Goal: Task Accomplishment & Management: Complete application form

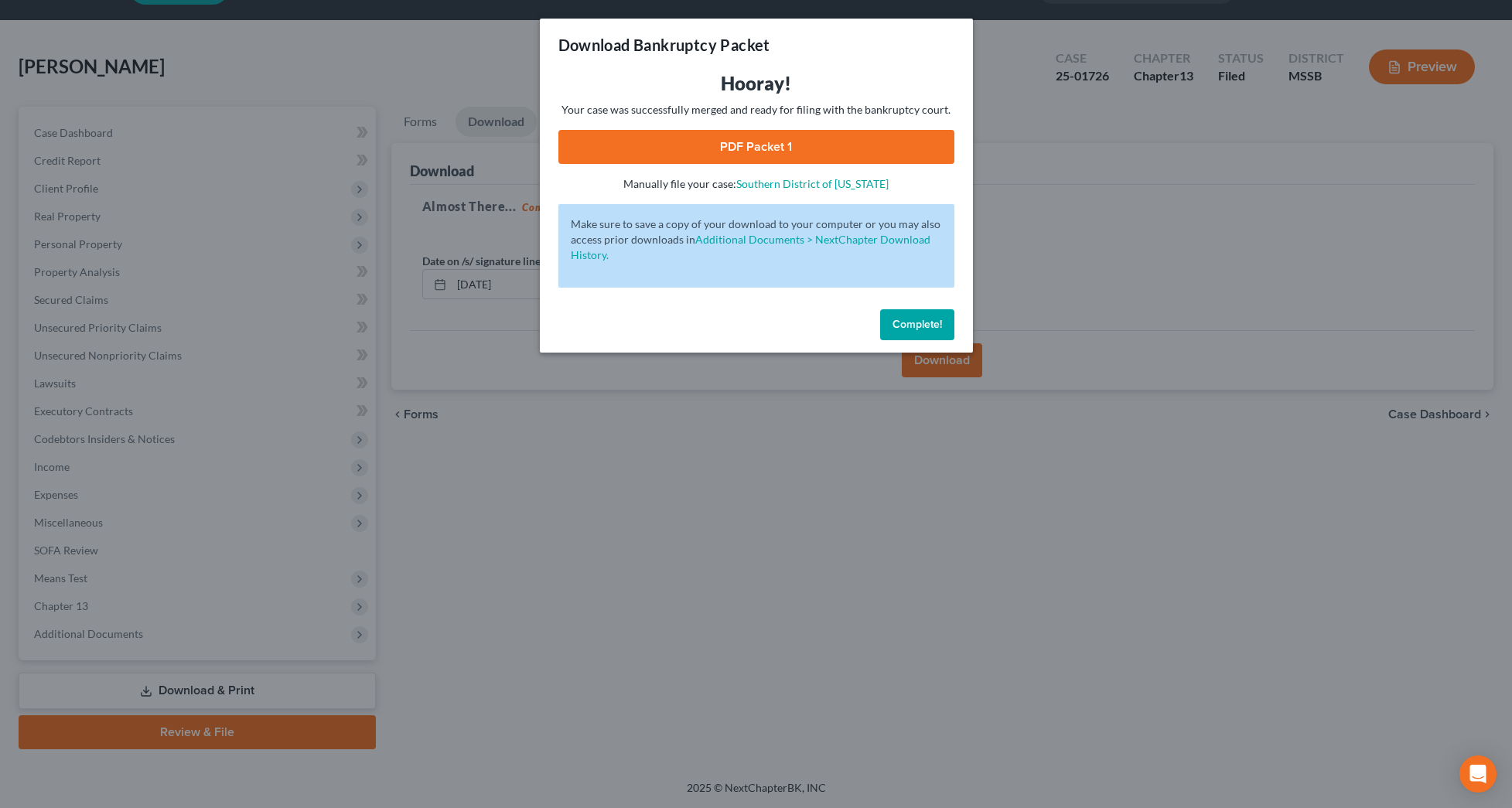
scroll to position [42, 0]
click at [928, 314] on button "Complete!" at bounding box center [917, 324] width 74 height 31
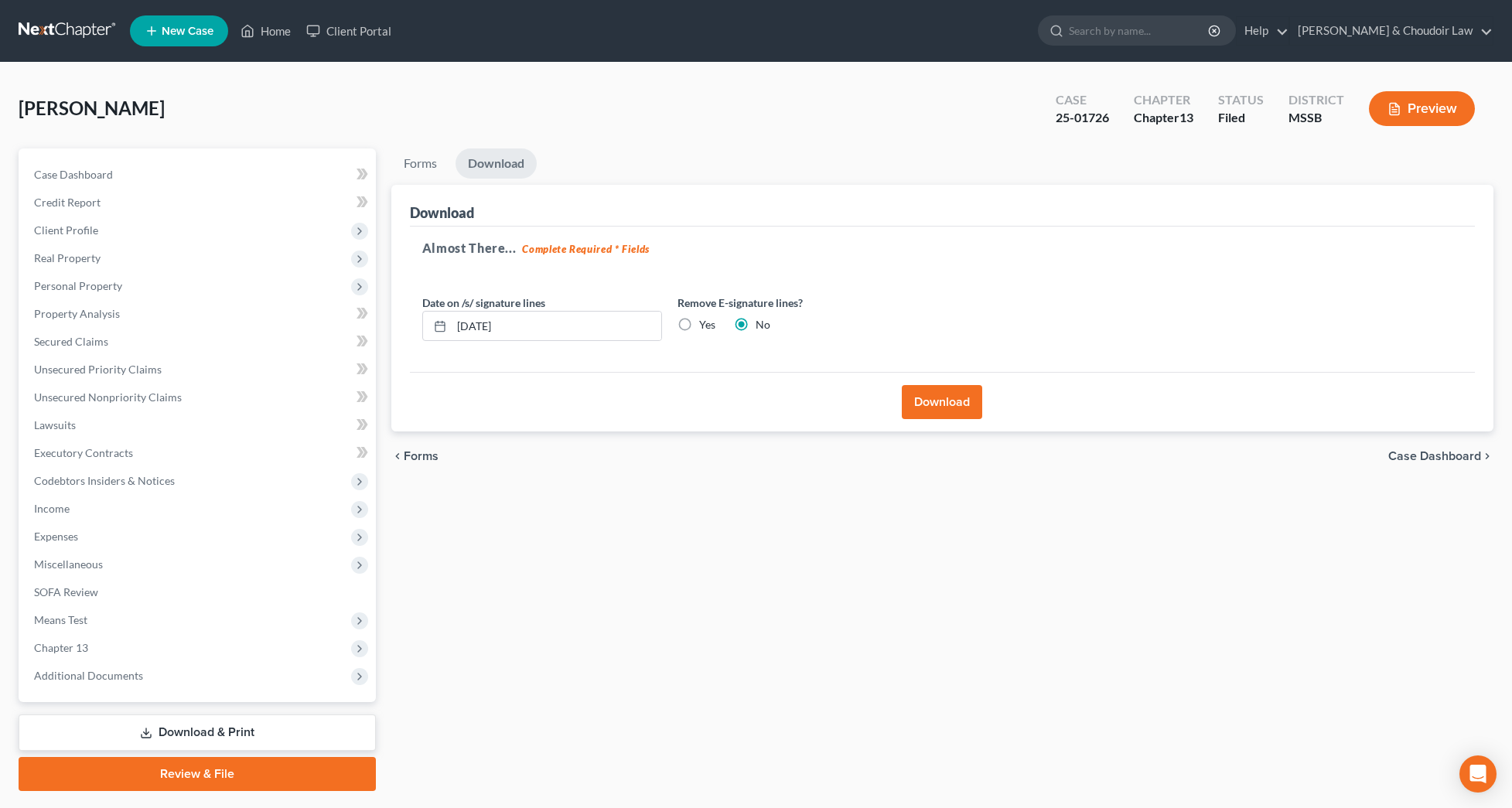
scroll to position [0, 0]
click at [263, 32] on link "Home" at bounding box center [265, 31] width 66 height 28
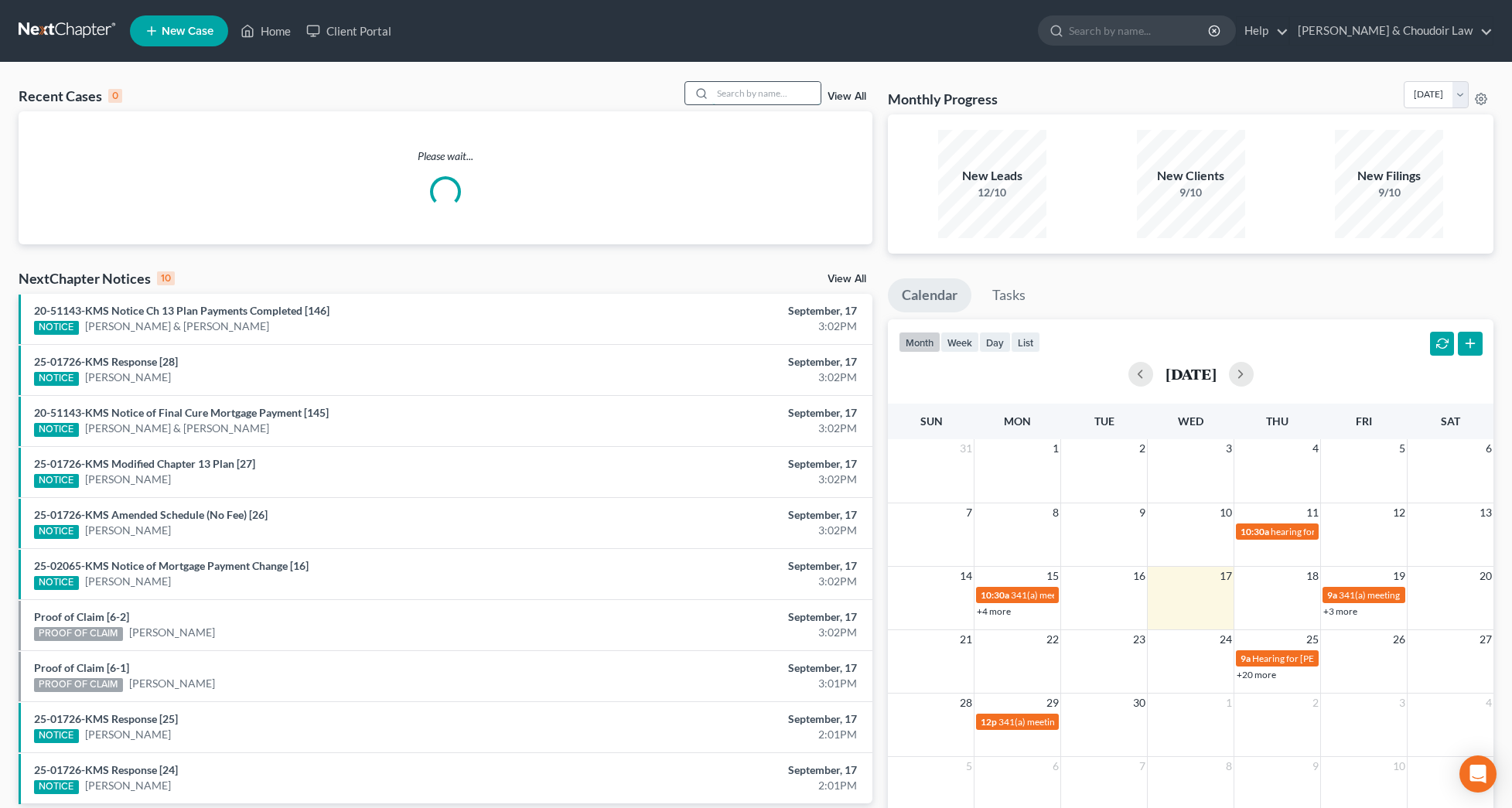
click at [790, 92] on input "search" at bounding box center [766, 93] width 108 height 23
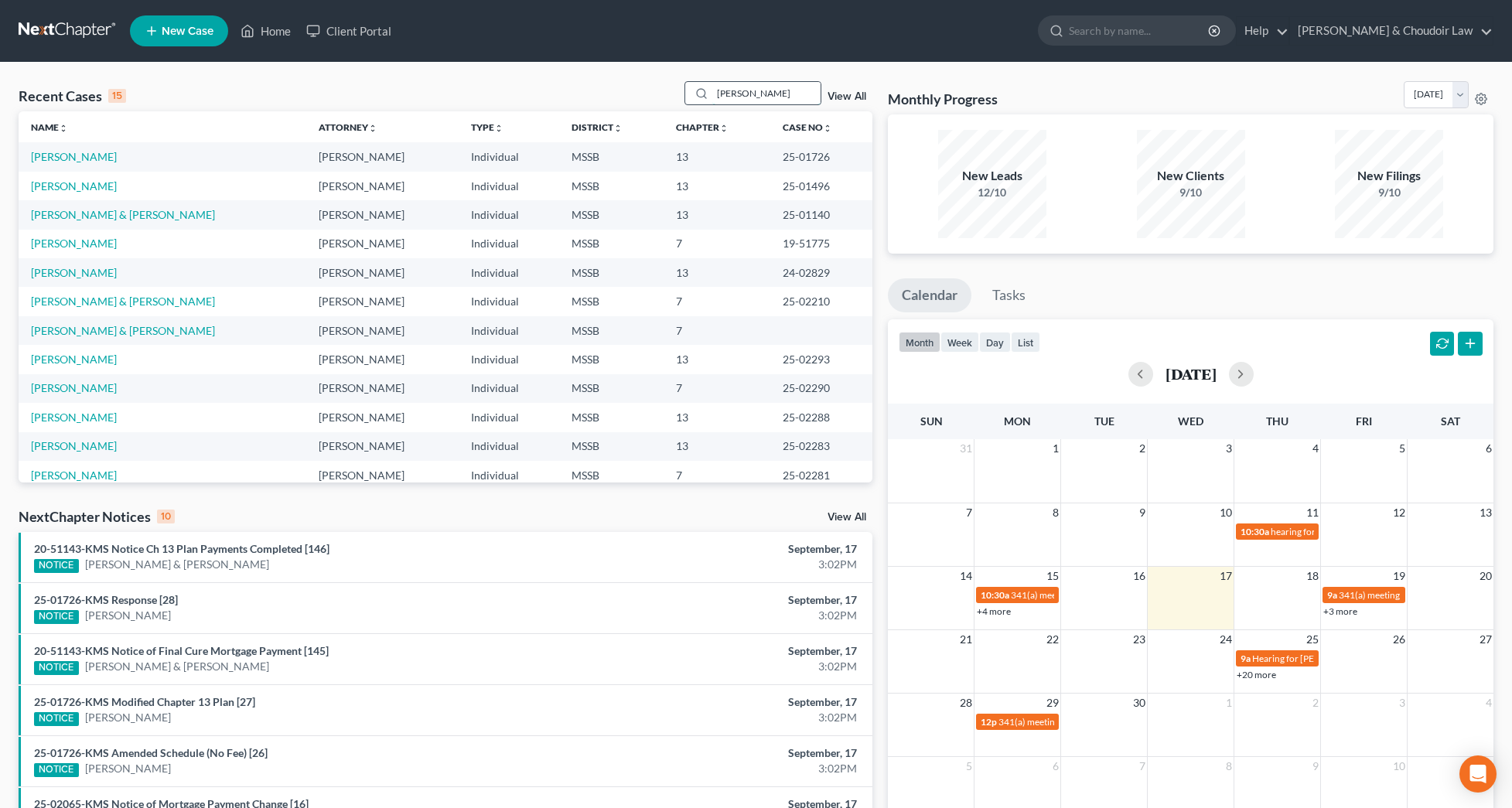
type input "[PERSON_NAME]"
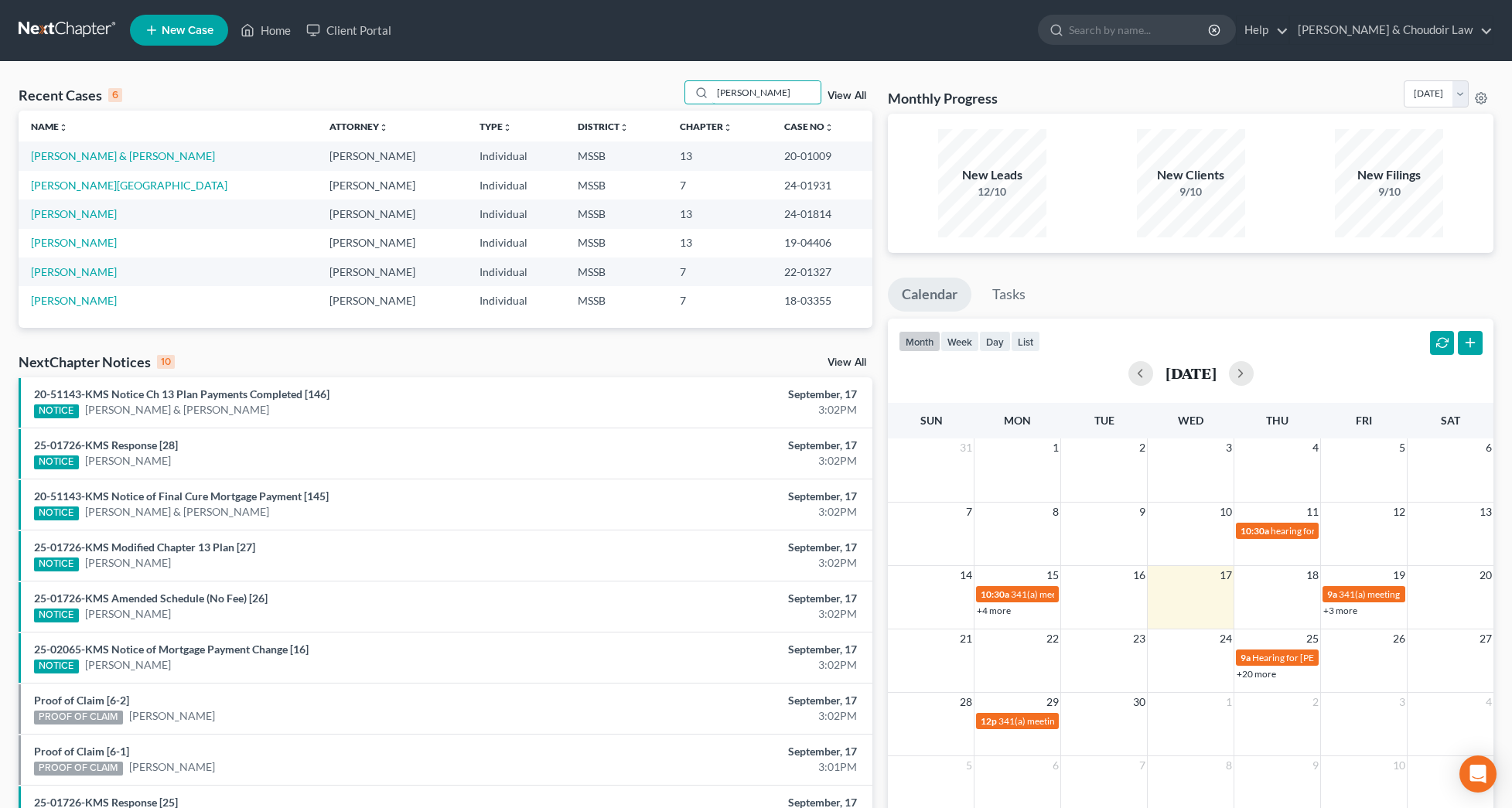
scroll to position [1, 0]
click at [78, 208] on link "[PERSON_NAME]" at bounding box center [74, 213] width 86 height 13
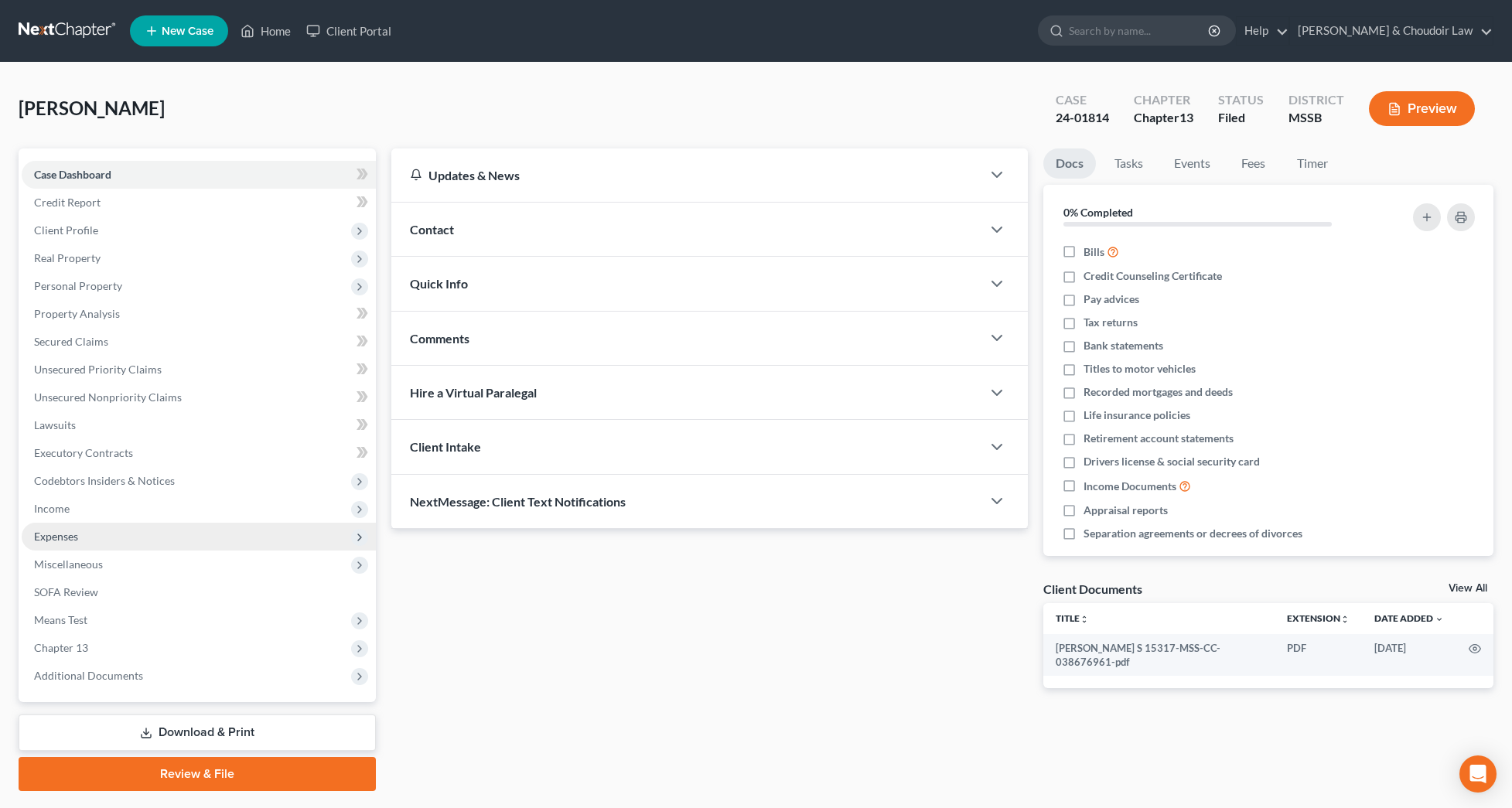
click at [87, 536] on span "Expenses" at bounding box center [199, 537] width 355 height 28
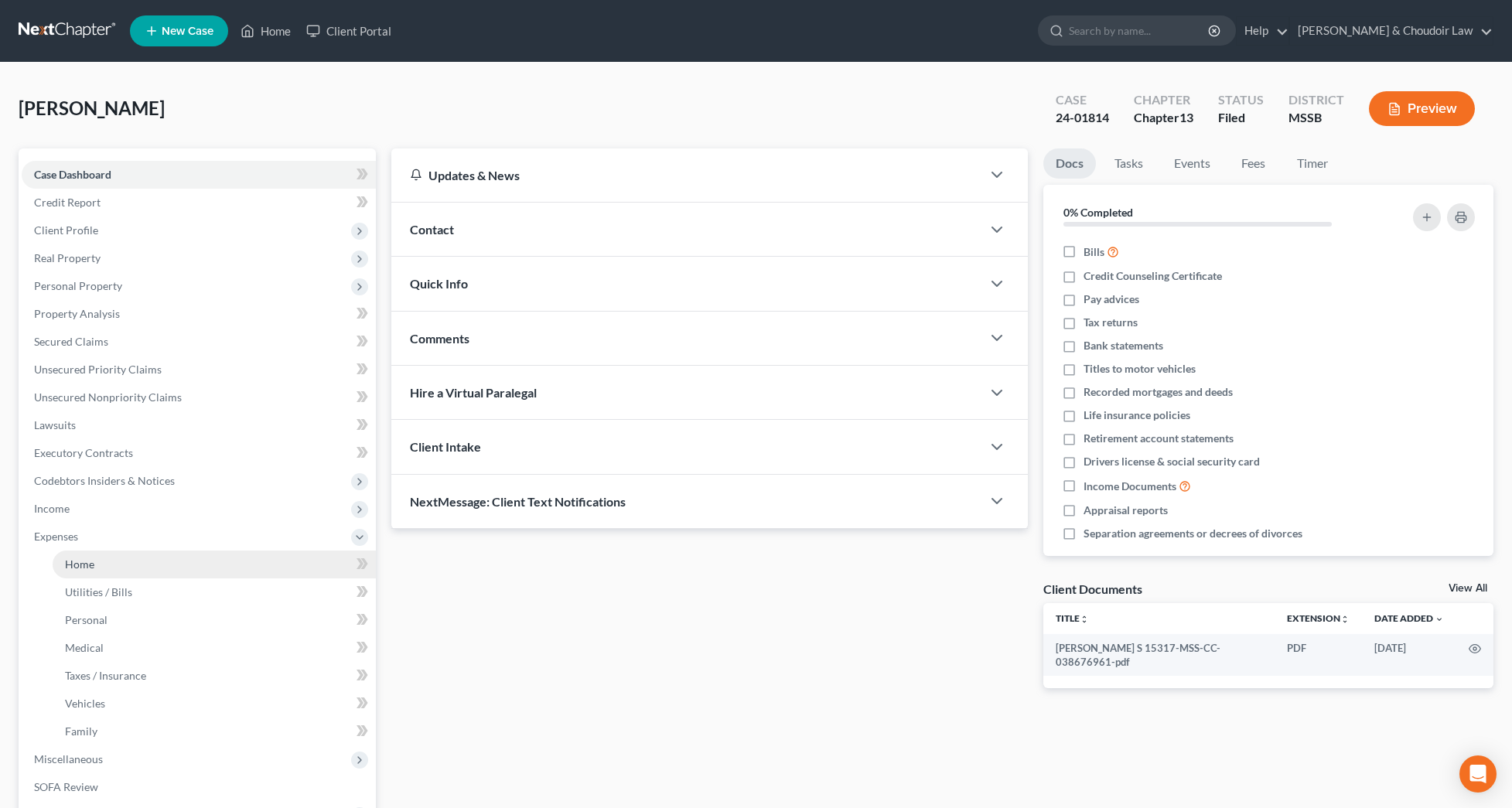
click at [92, 555] on link "Home" at bounding box center [214, 564] width 324 height 28
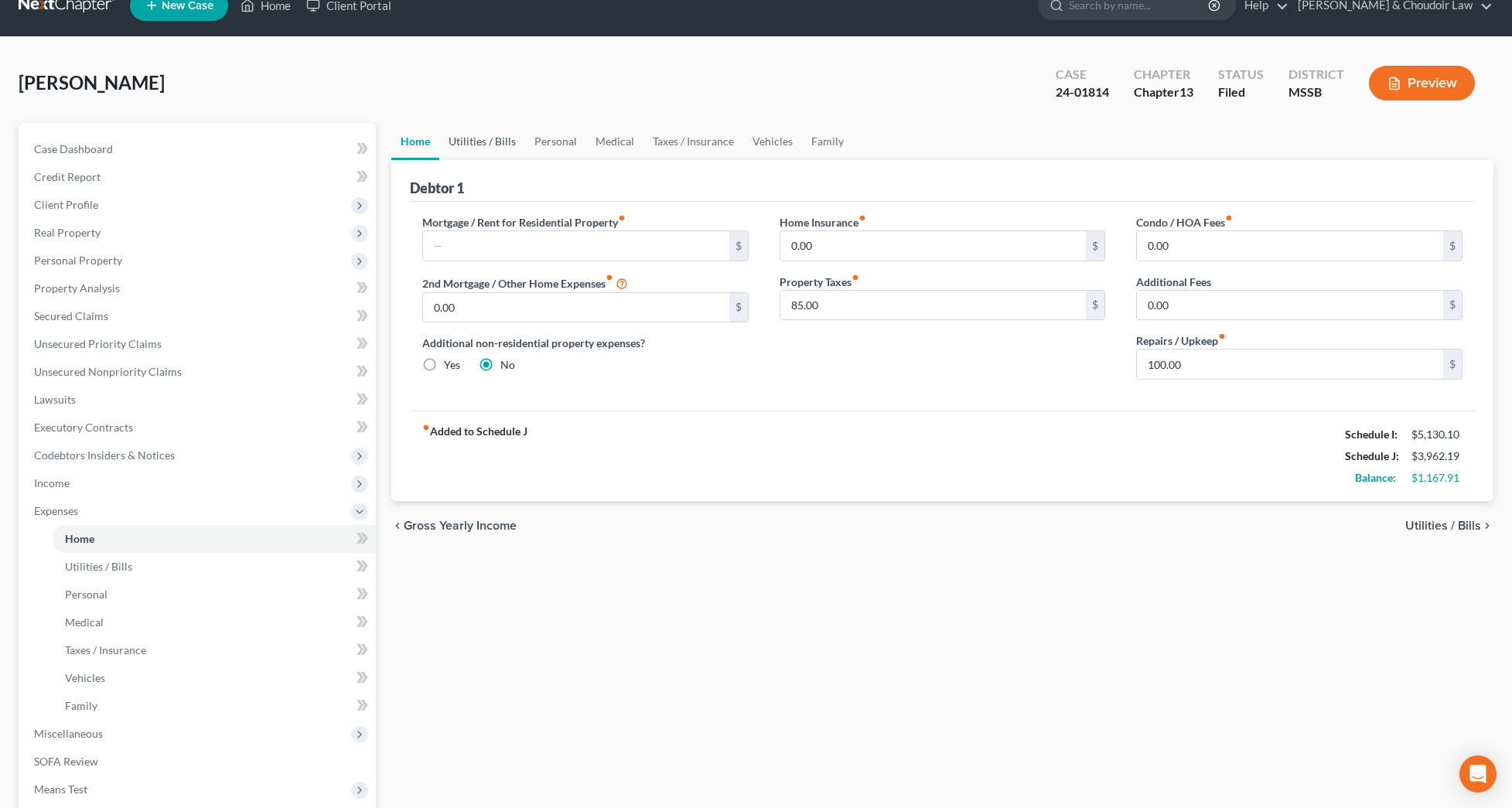
click at [489, 144] on link "Utilities / Bills" at bounding box center [482, 141] width 86 height 37
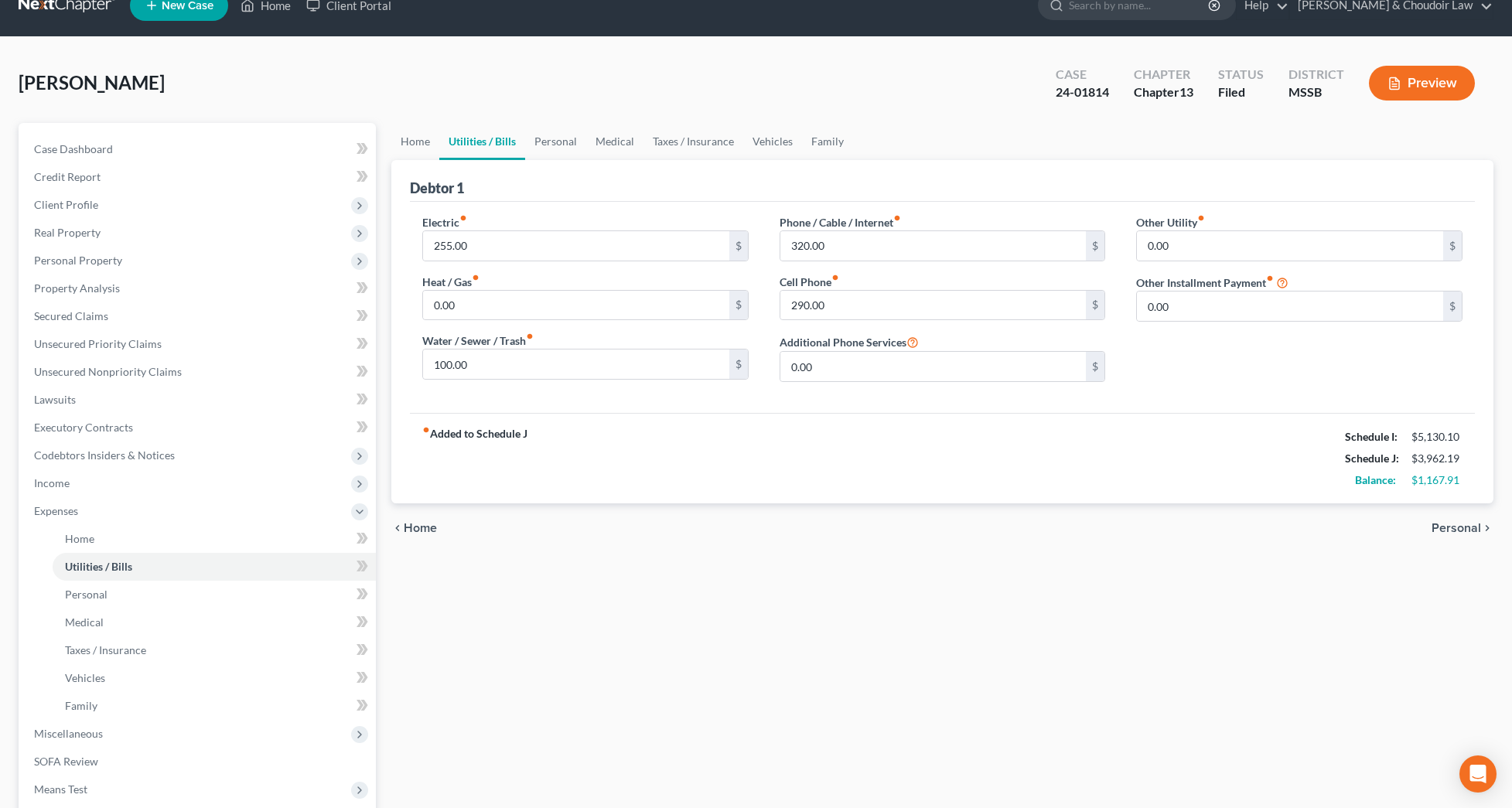
scroll to position [3, 0]
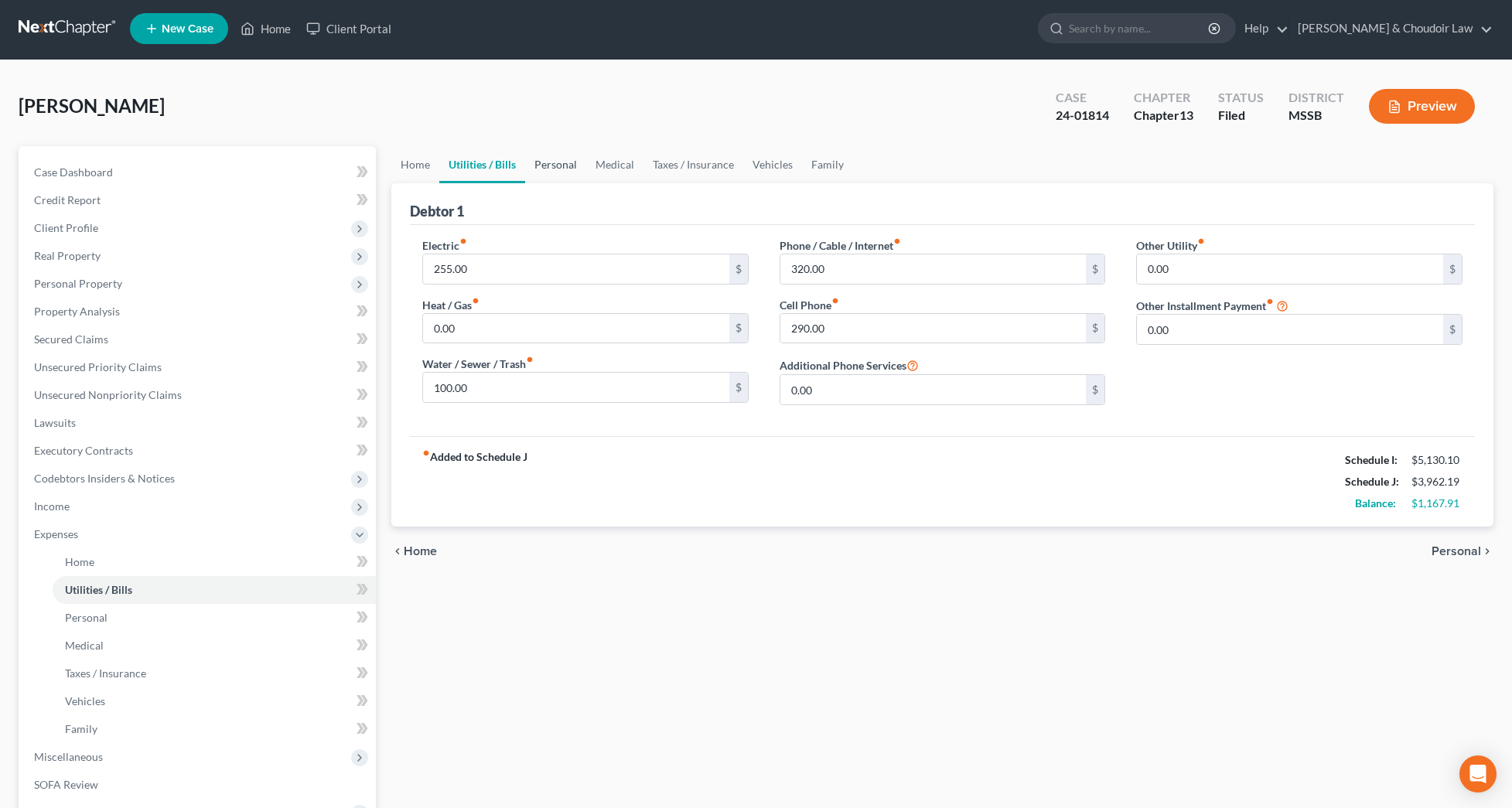
click at [550, 164] on link "Personal" at bounding box center [555, 164] width 61 height 37
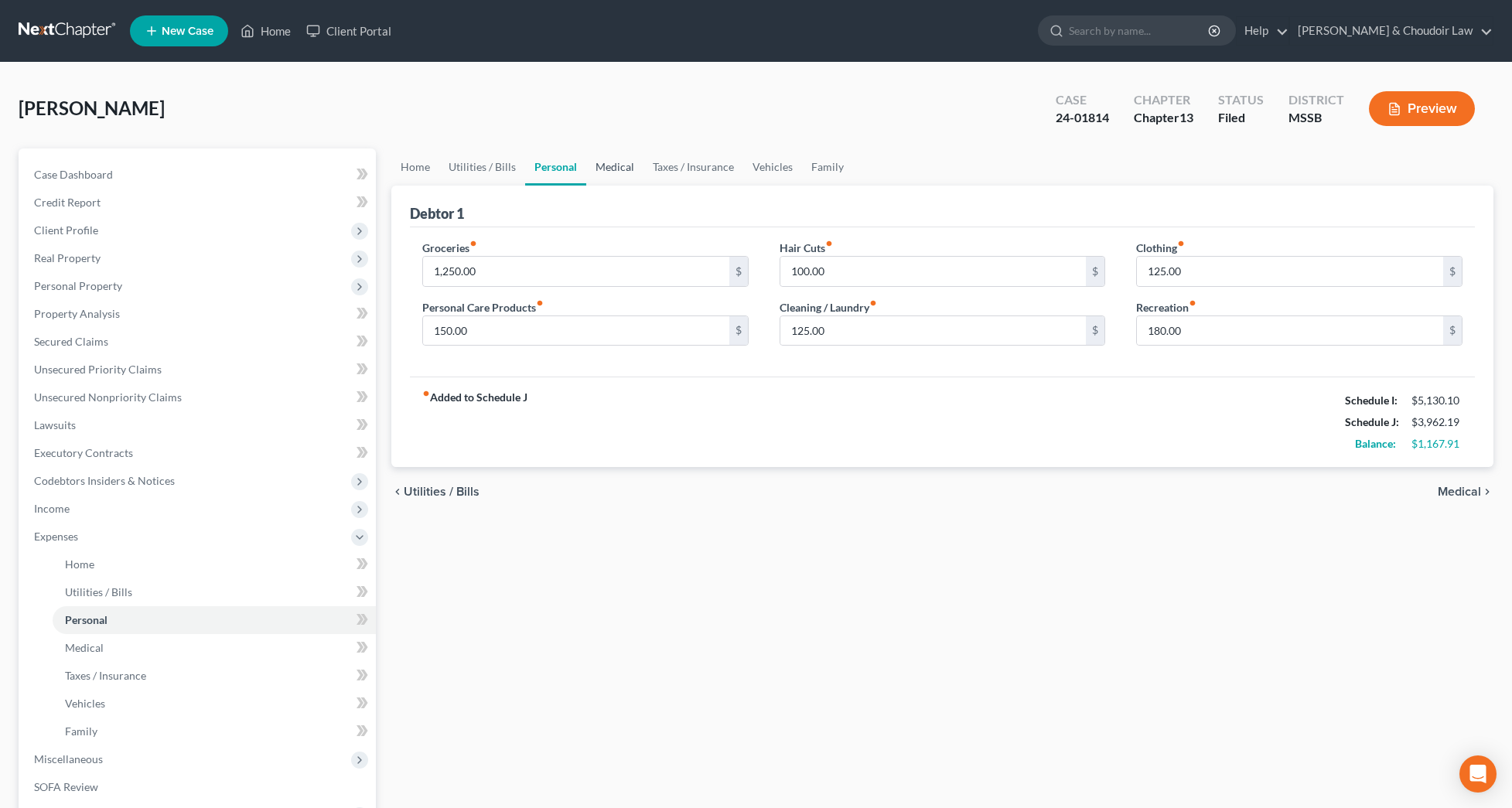
click at [621, 157] on link "Medical" at bounding box center [614, 167] width 57 height 37
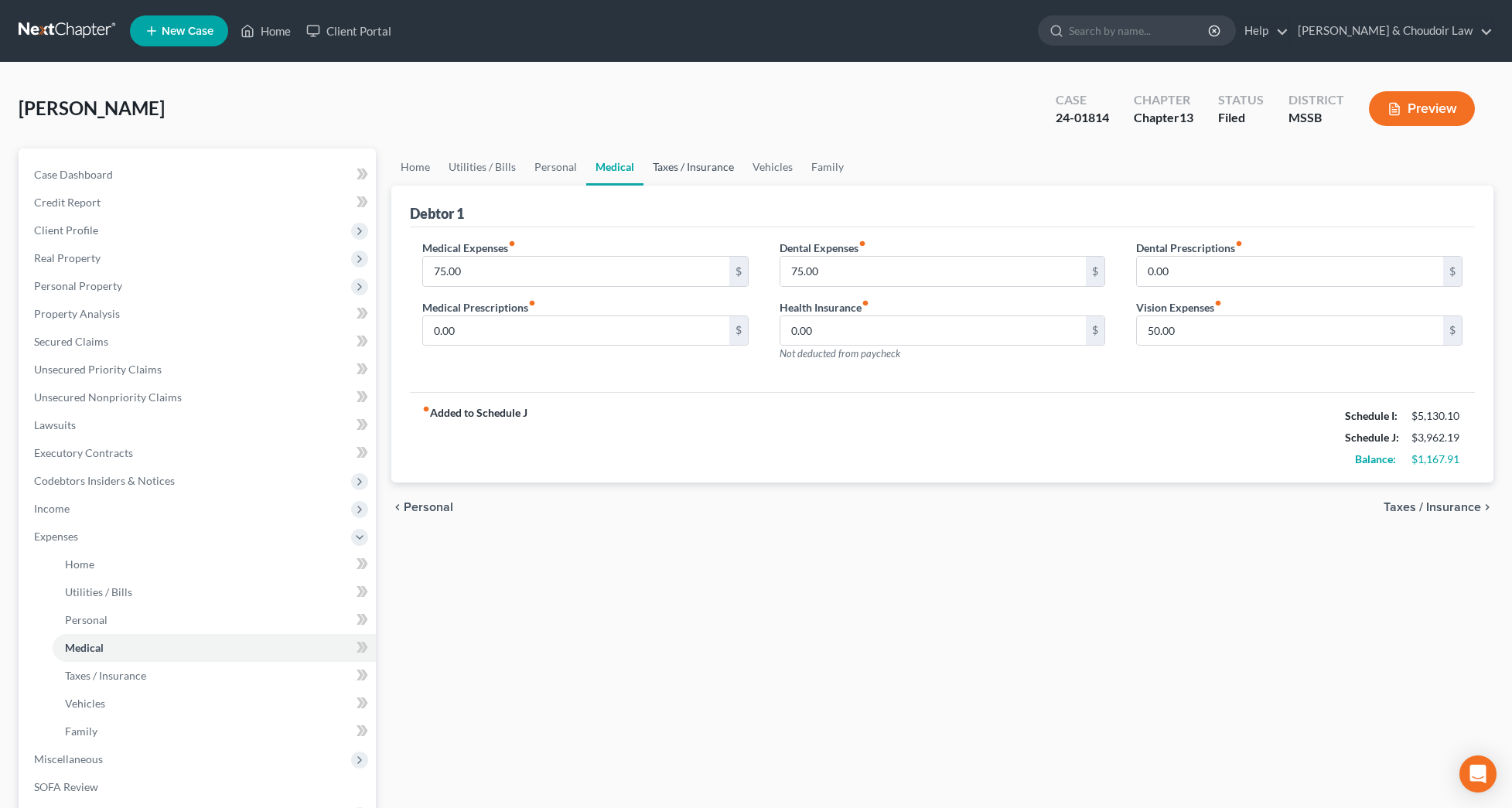
click at [682, 166] on link "Taxes / Insurance" at bounding box center [693, 167] width 99 height 37
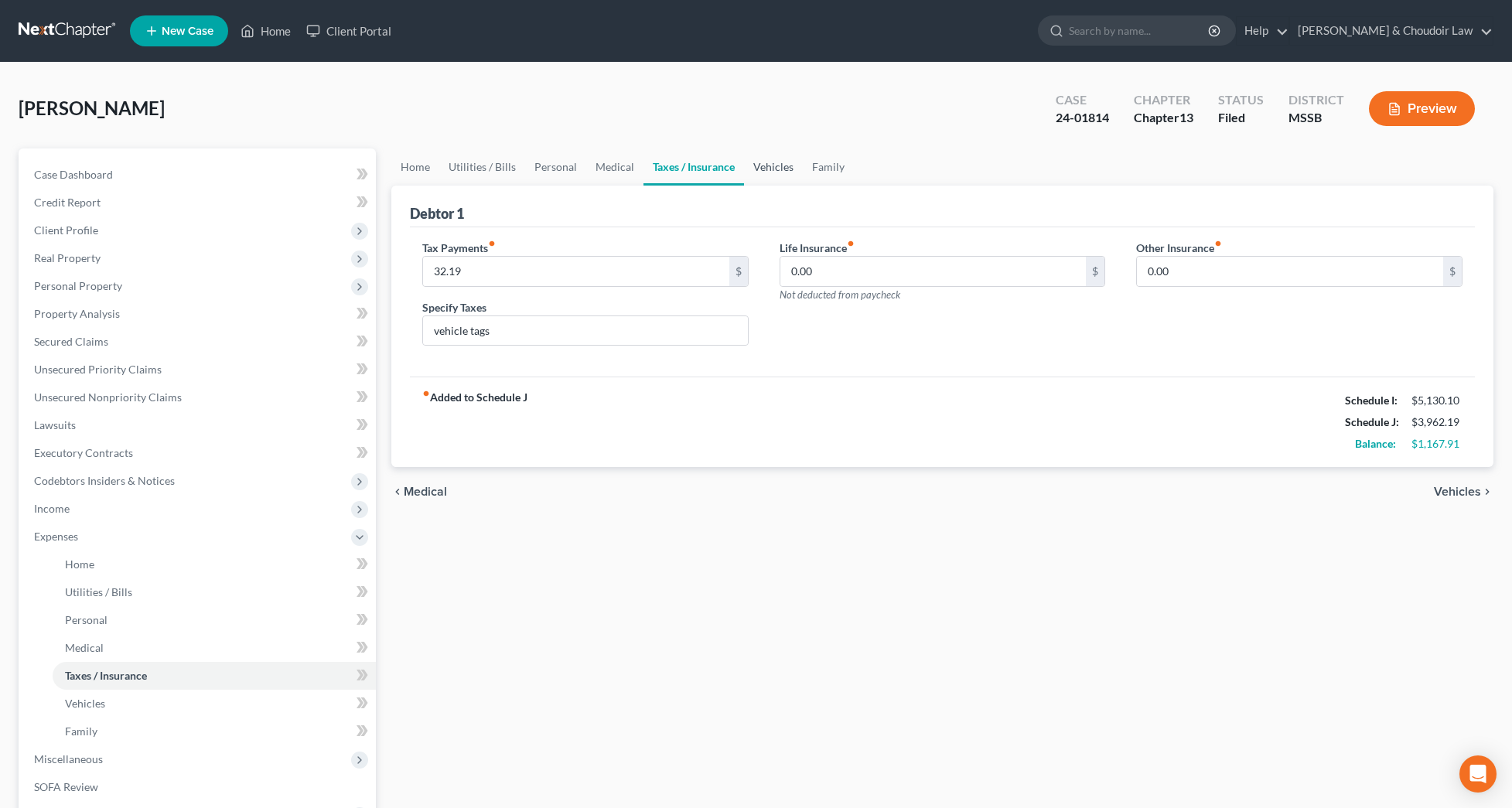
click at [765, 167] on link "Vehicles" at bounding box center [773, 167] width 58 height 37
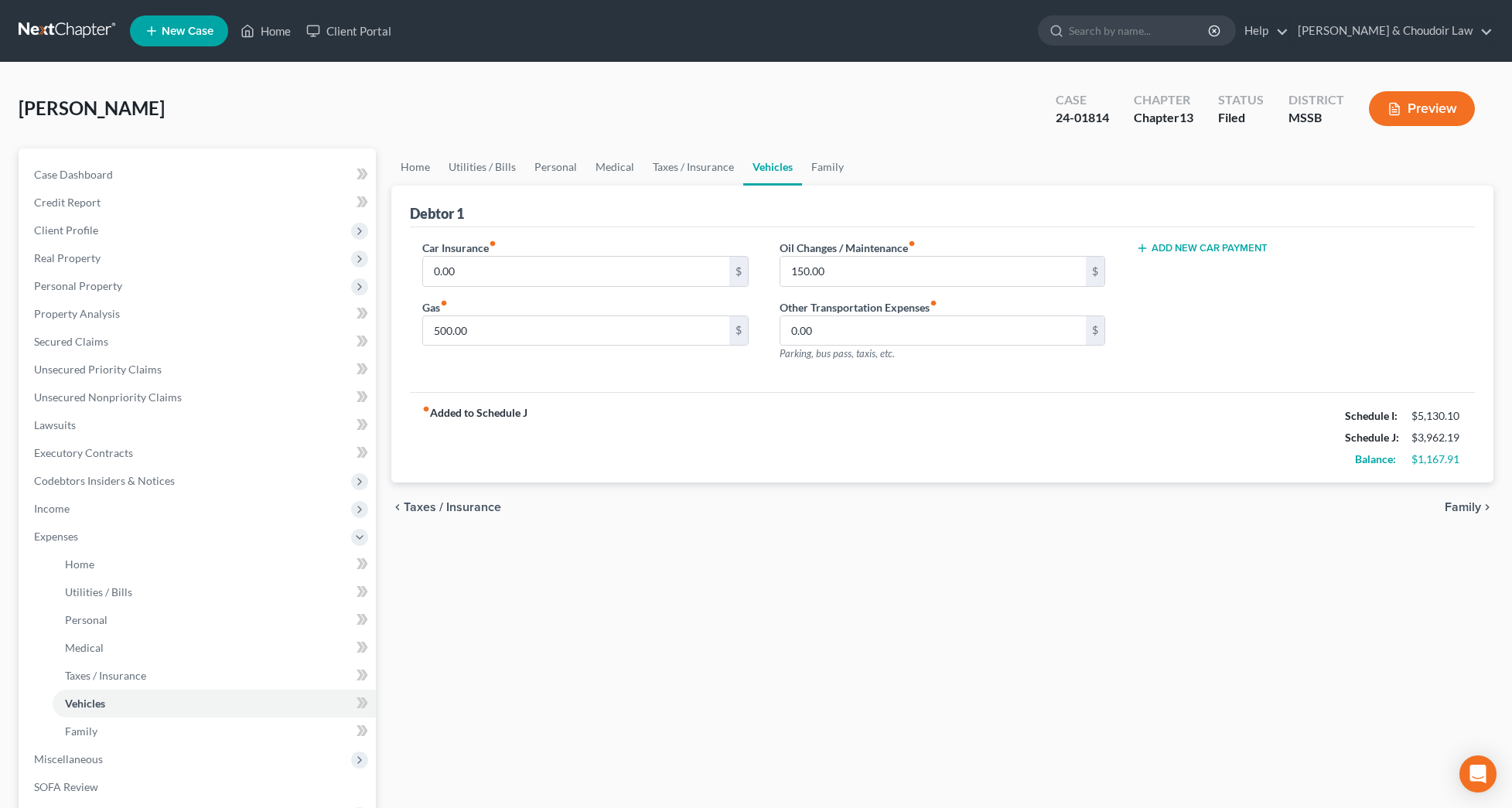
scroll to position [3, 0]
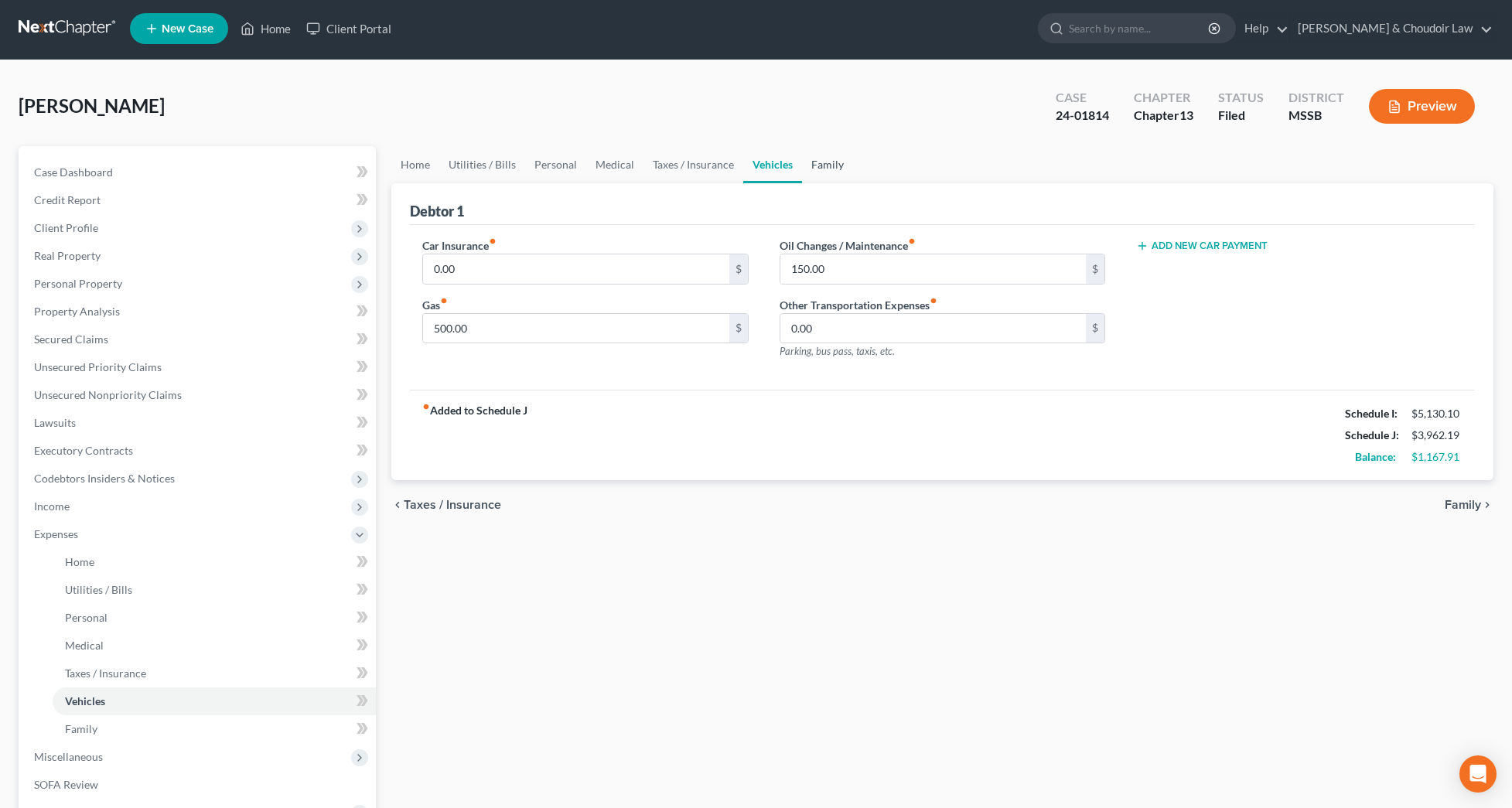
click at [825, 163] on link "Family" at bounding box center [828, 164] width 51 height 37
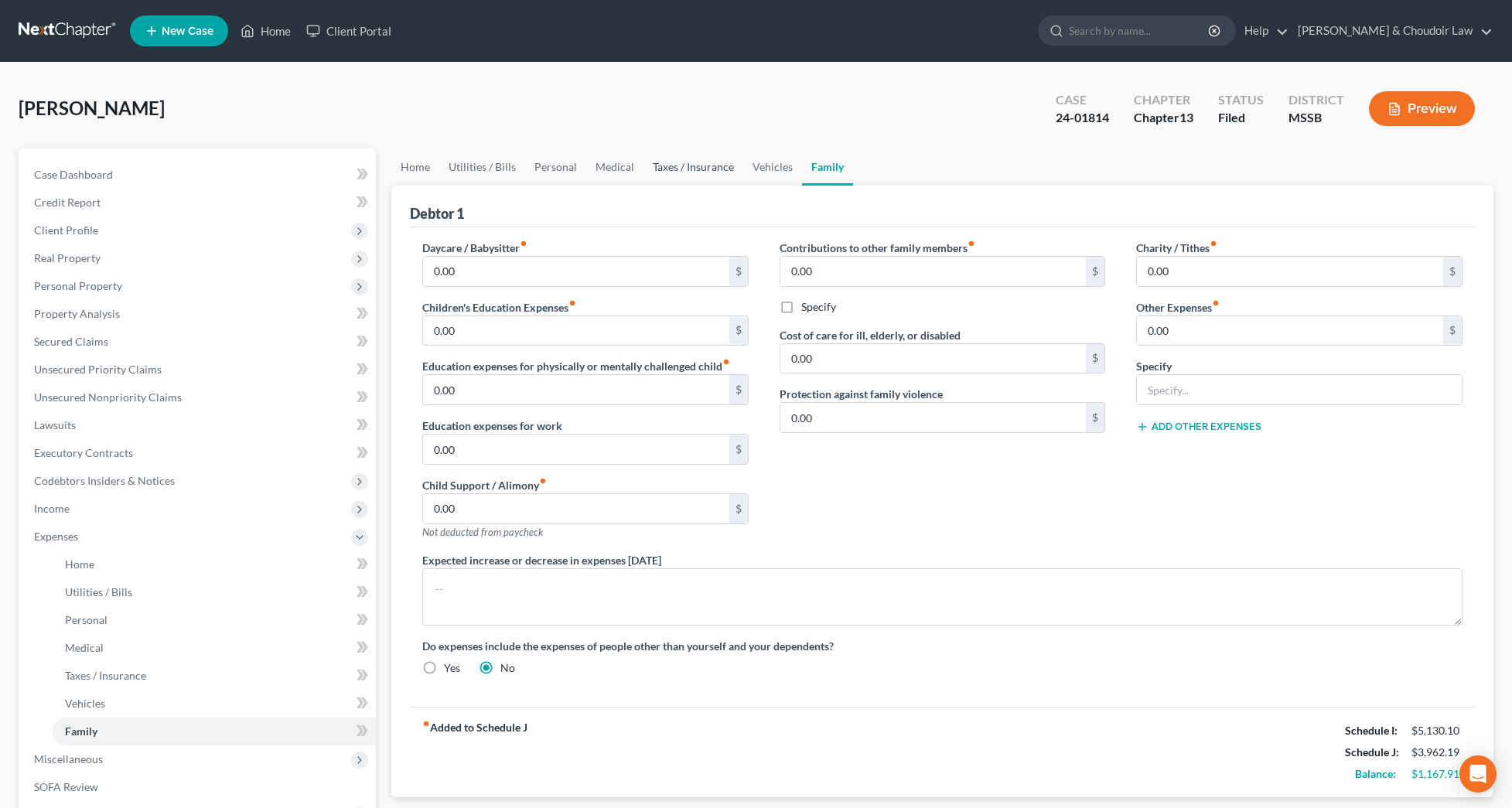
scroll to position [0, 1]
click at [485, 171] on link "Utilities / Bills" at bounding box center [482, 167] width 86 height 37
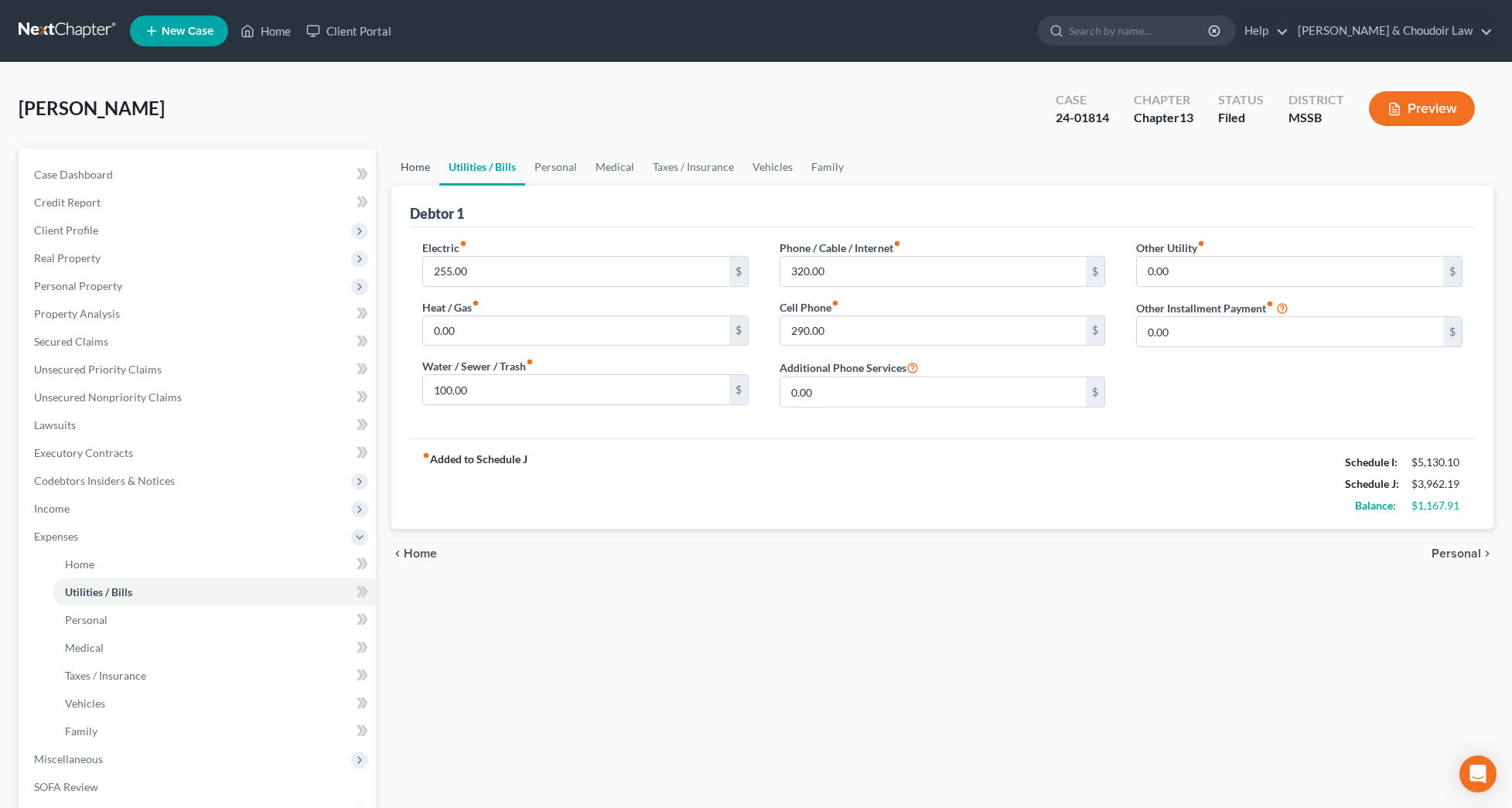
click at [414, 168] on link "Home" at bounding box center [415, 167] width 48 height 37
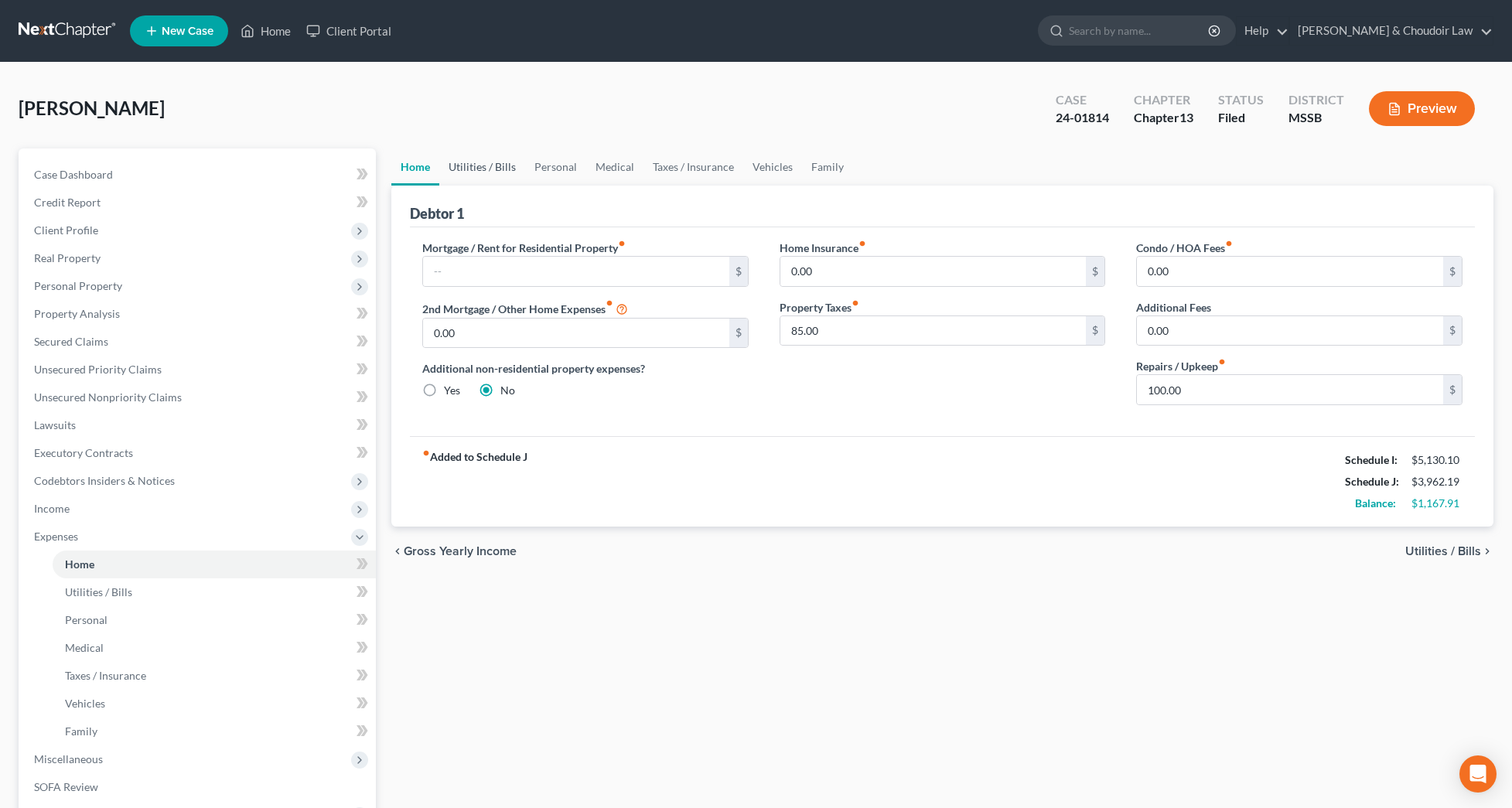
click at [476, 171] on link "Utilities / Bills" at bounding box center [482, 167] width 86 height 37
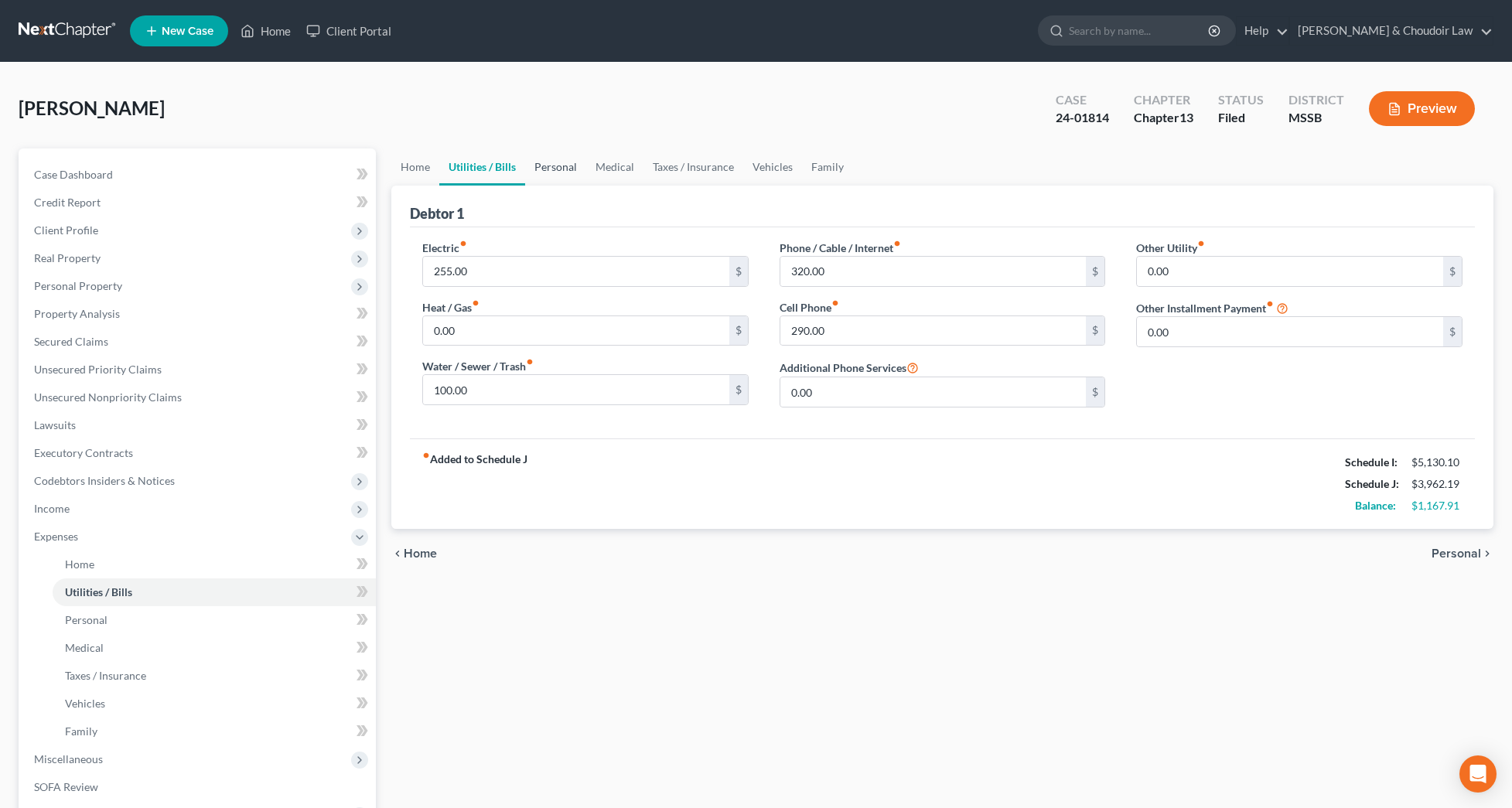
click at [554, 171] on link "Personal" at bounding box center [555, 167] width 61 height 37
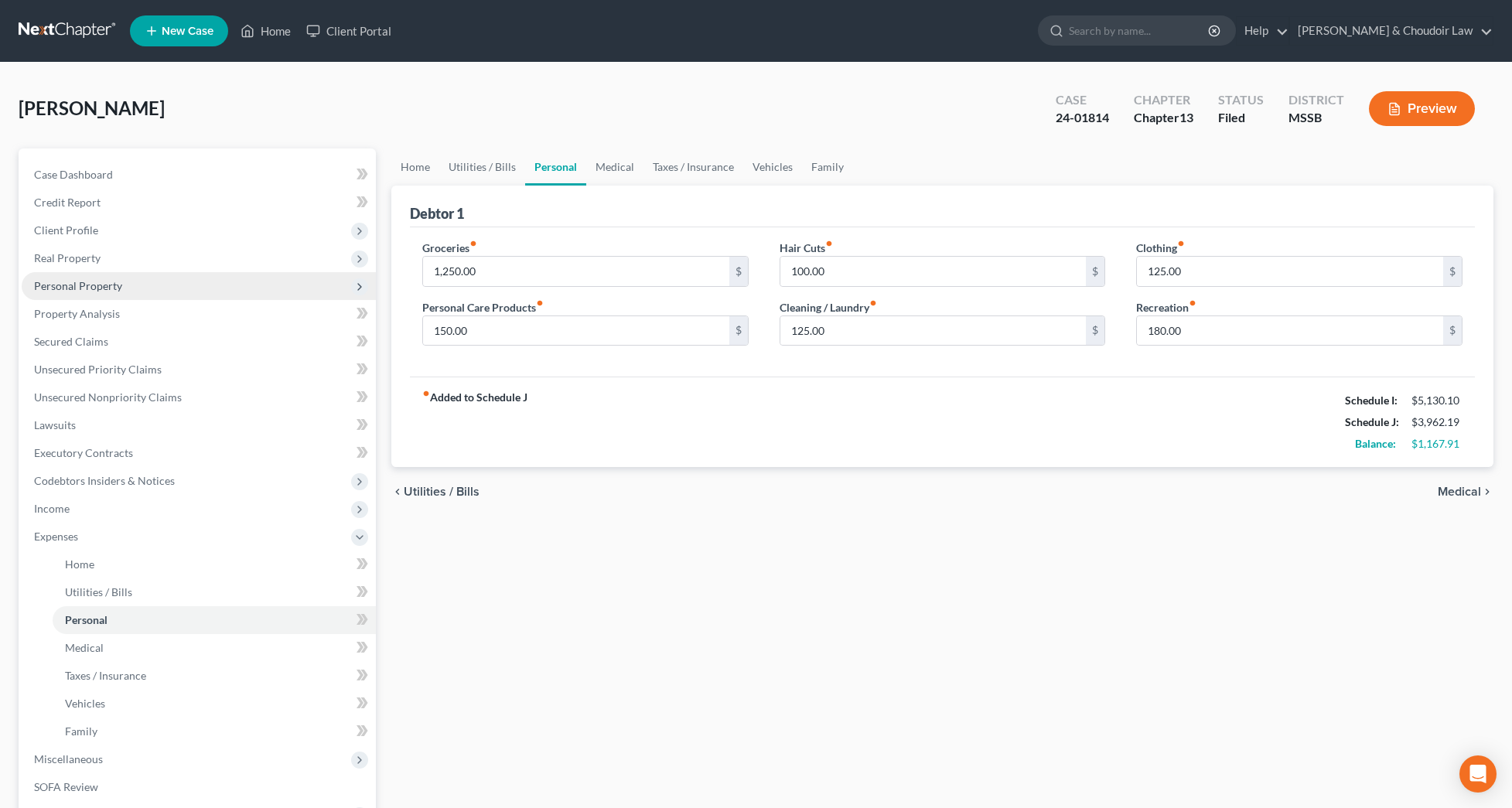
click at [99, 288] on span "Personal Property" at bounding box center [77, 285] width 88 height 13
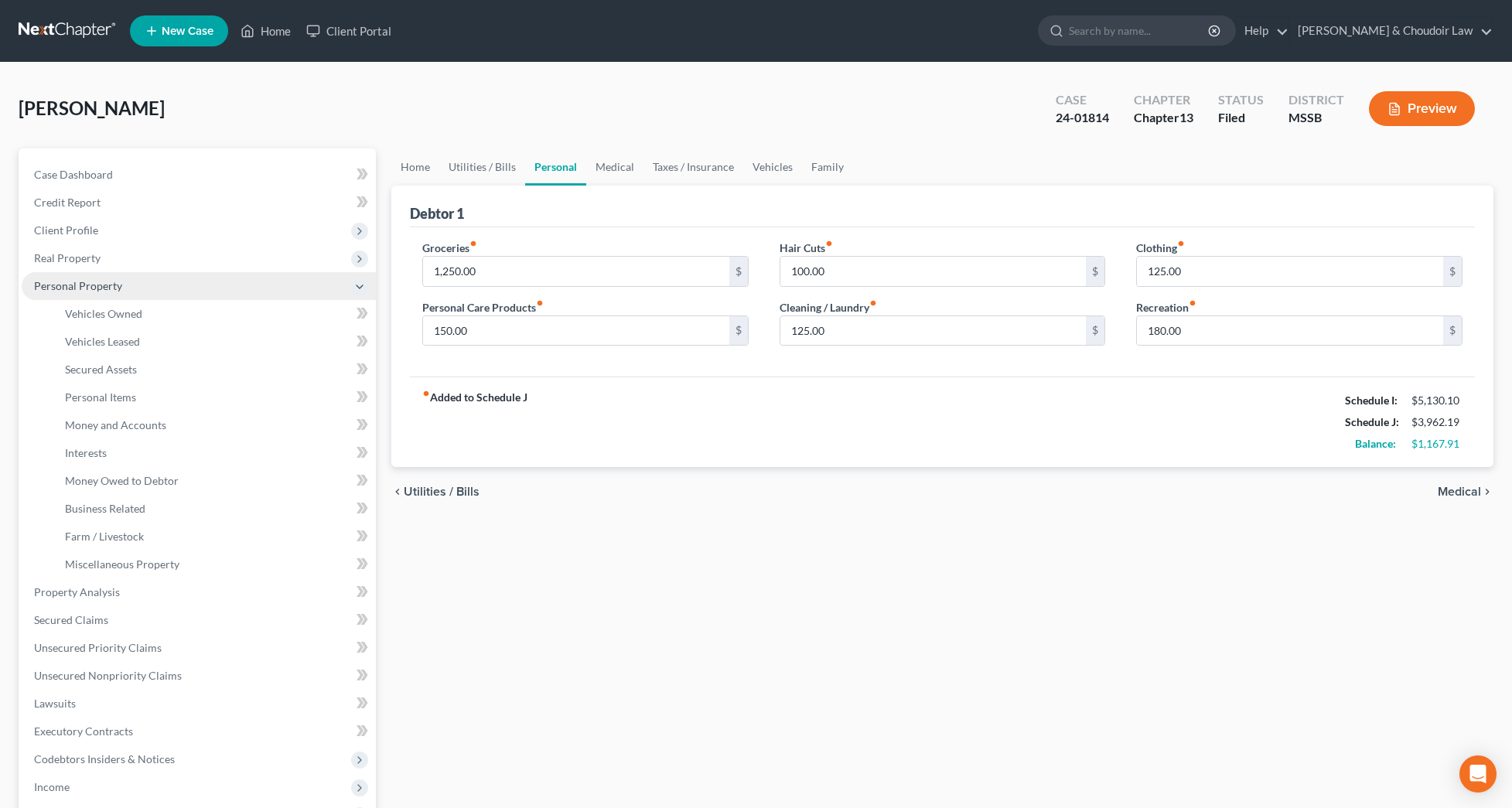
scroll to position [0, 1]
click at [86, 235] on span "Client Profile" at bounding box center [66, 230] width 64 height 13
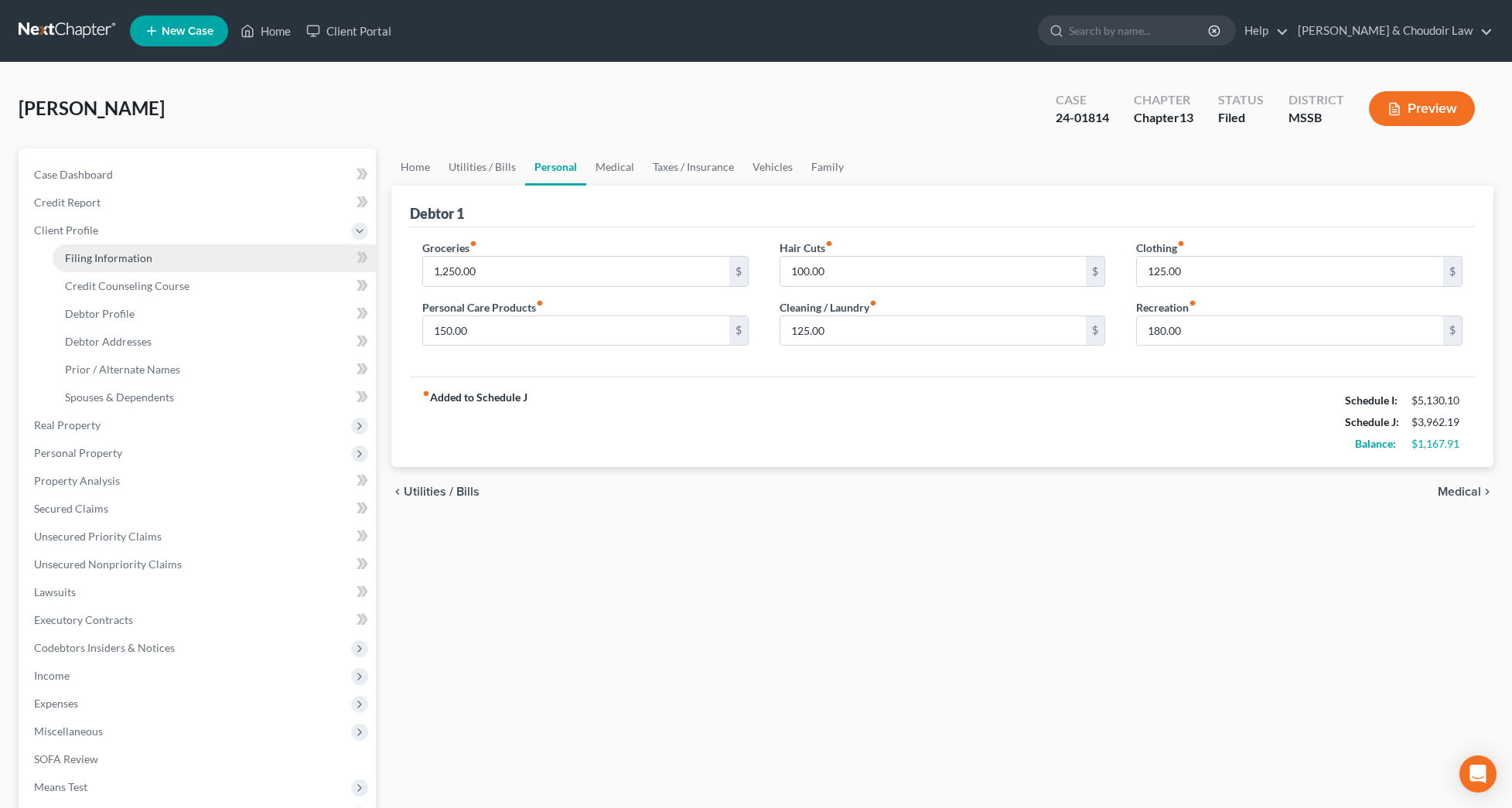
click at [98, 258] on span "Filing Information" at bounding box center [108, 258] width 87 height 13
select select "1"
select select "0"
select select "3"
select select "44"
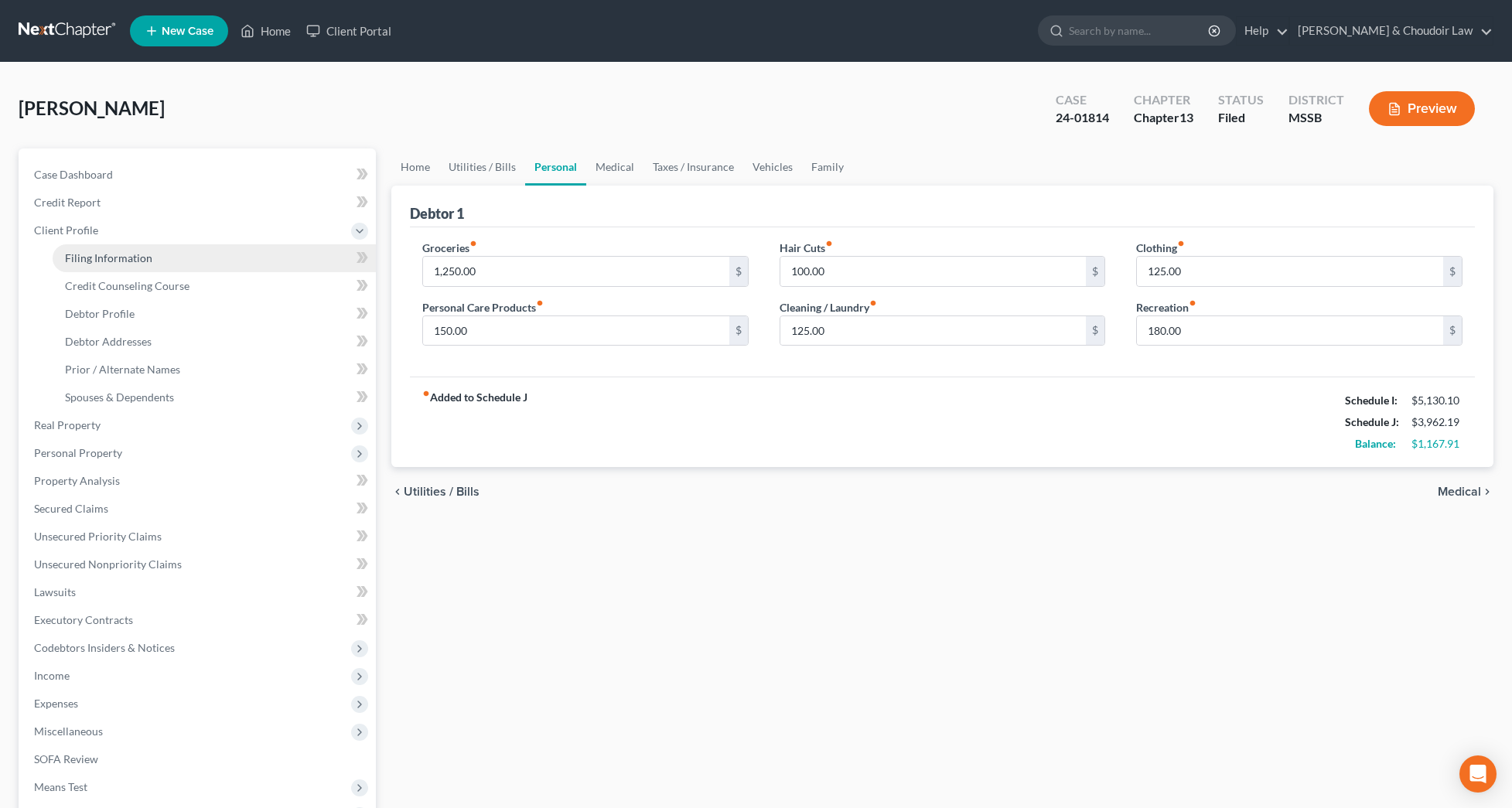
select select "0"
select select "25"
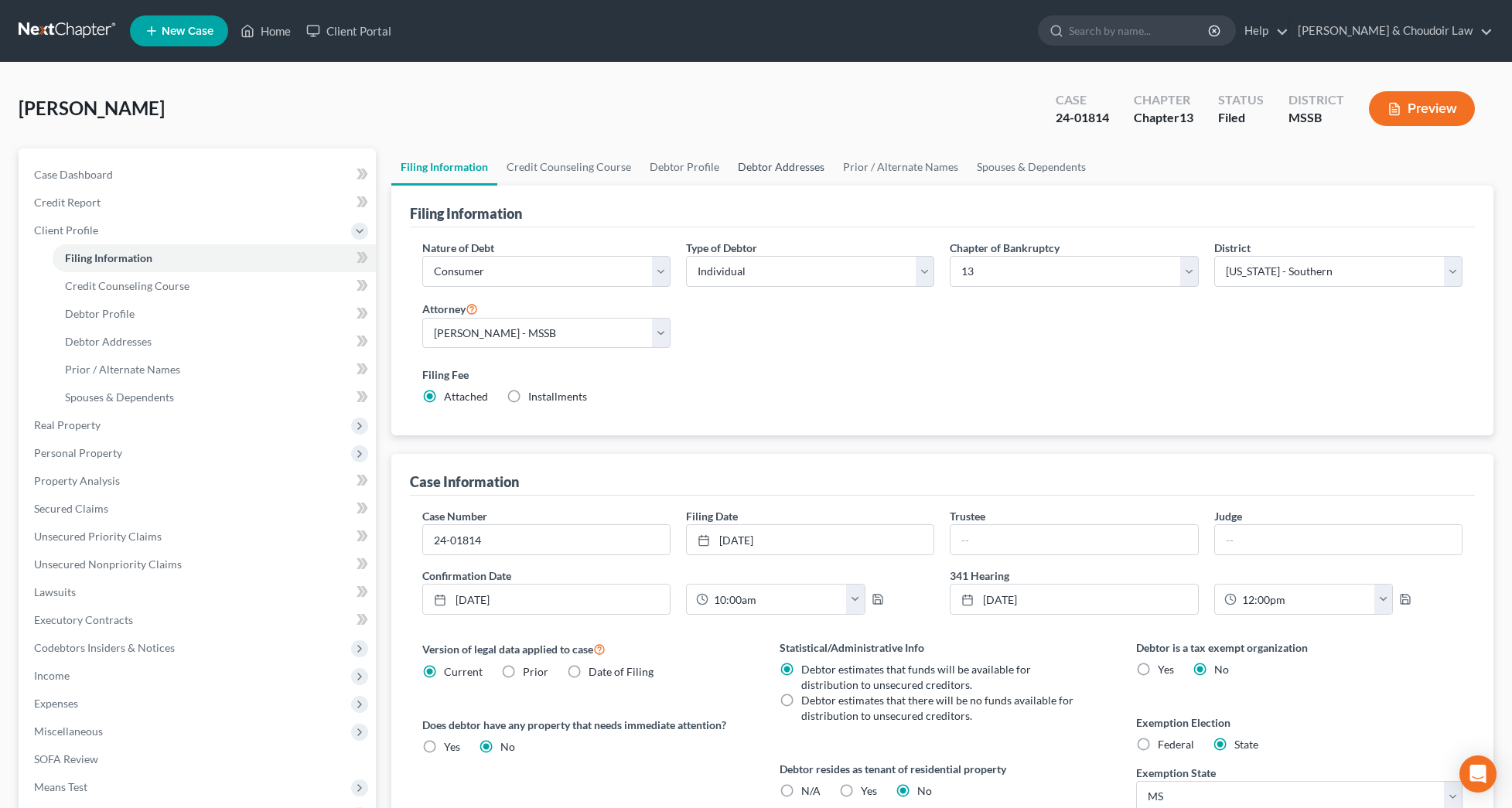
drag, startPoint x: 845, startPoint y: 165, endPoint x: 814, endPoint y: 166, distance: 31.0
click at [845, 165] on link "Prior / Alternate Names" at bounding box center [900, 167] width 134 height 37
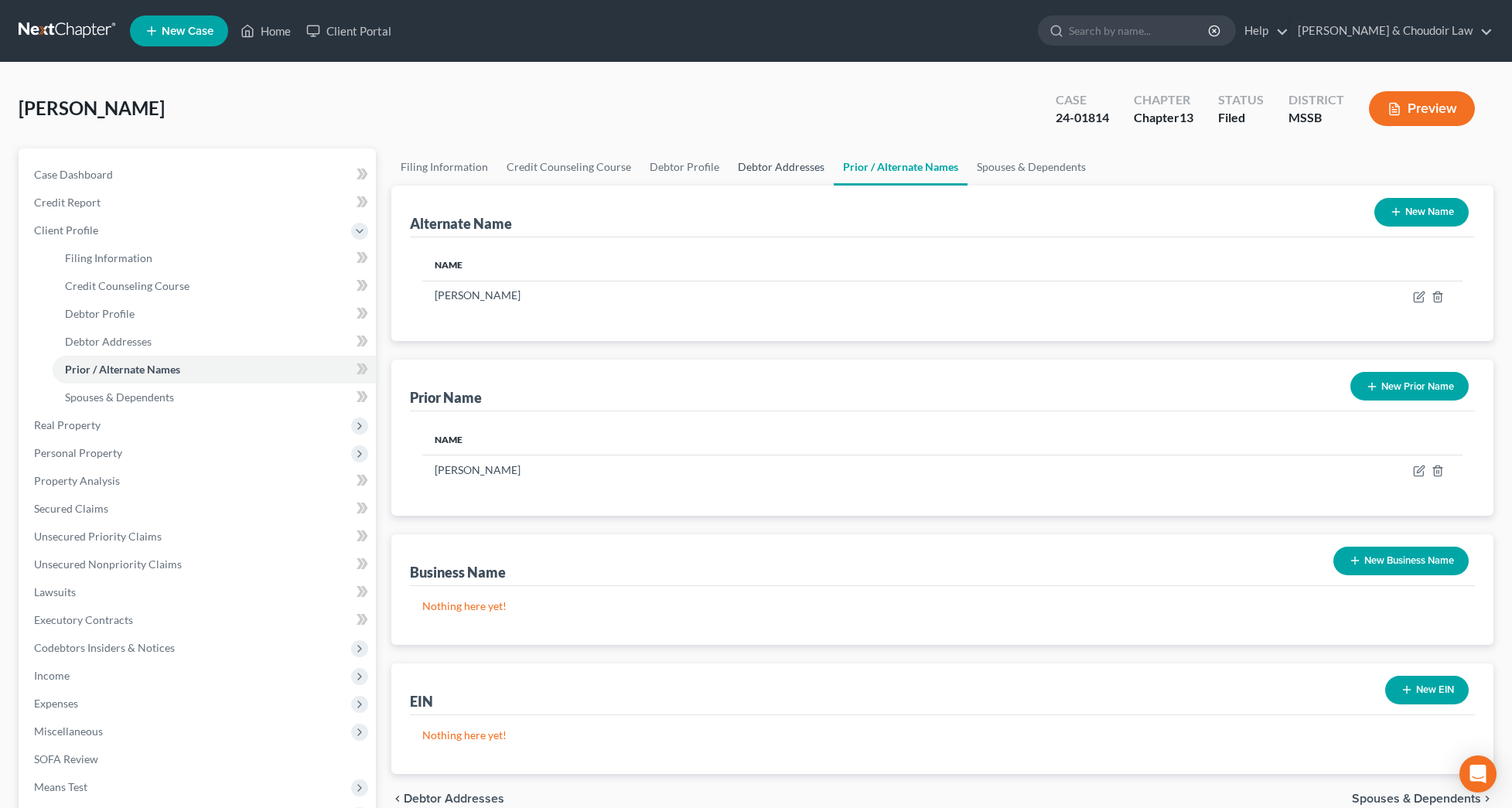
click at [744, 169] on link "Debtor Addresses" at bounding box center [780, 167] width 105 height 37
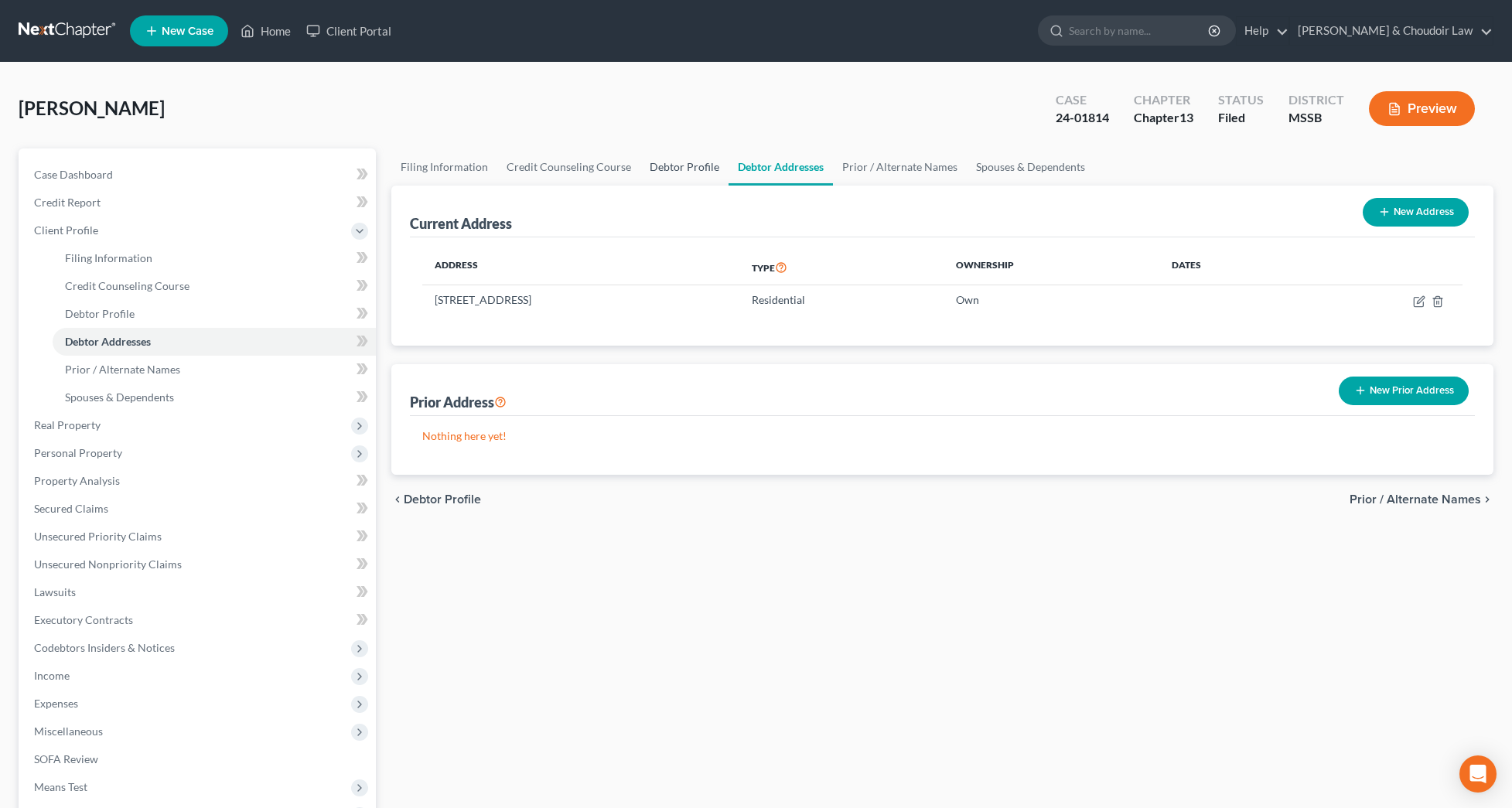
click at [659, 169] on link "Debtor Profile" at bounding box center [684, 167] width 88 height 37
select select "1"
select select "3"
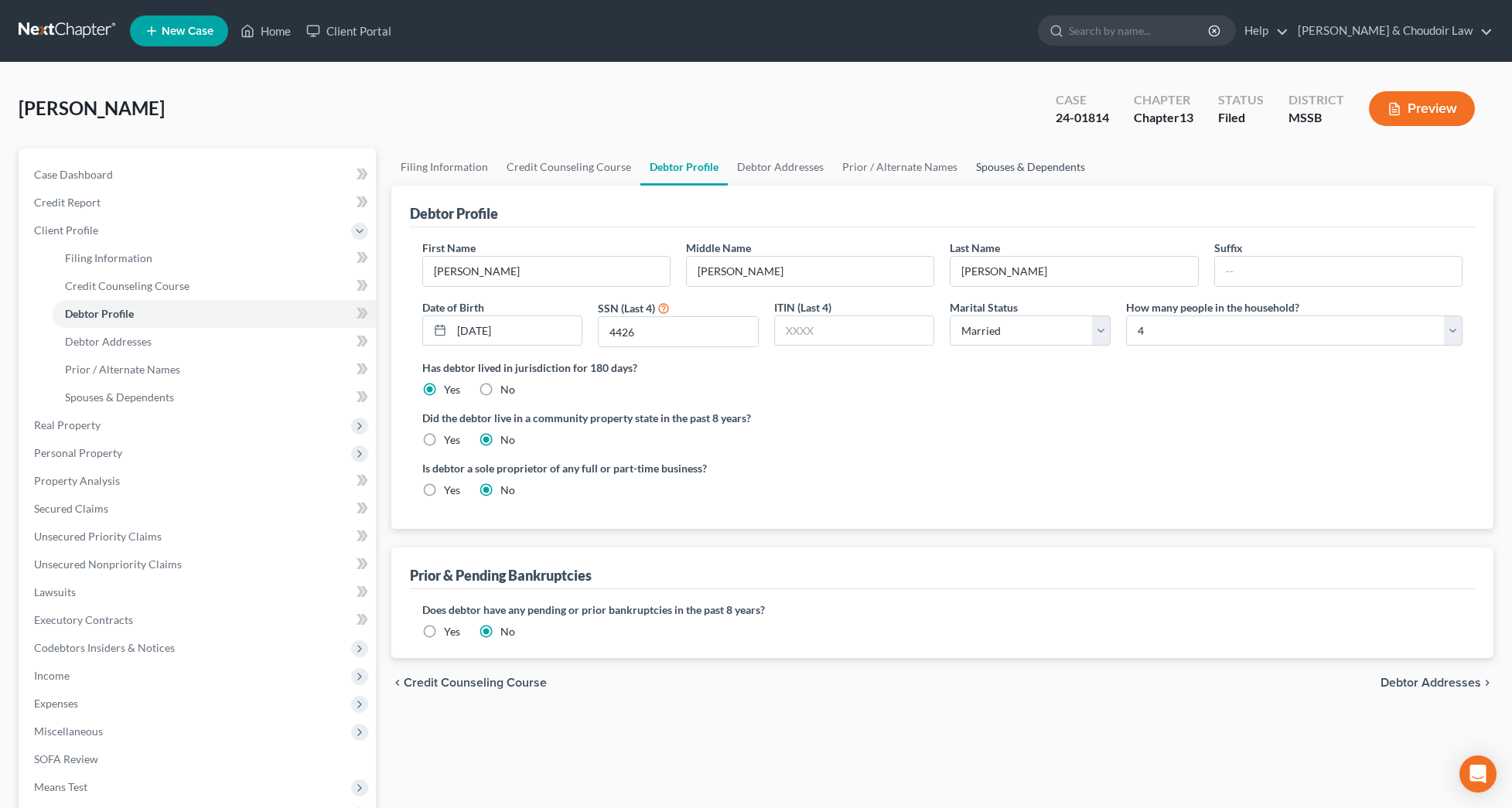
click at [1017, 163] on link "Spouses & Dependents" at bounding box center [1031, 167] width 128 height 37
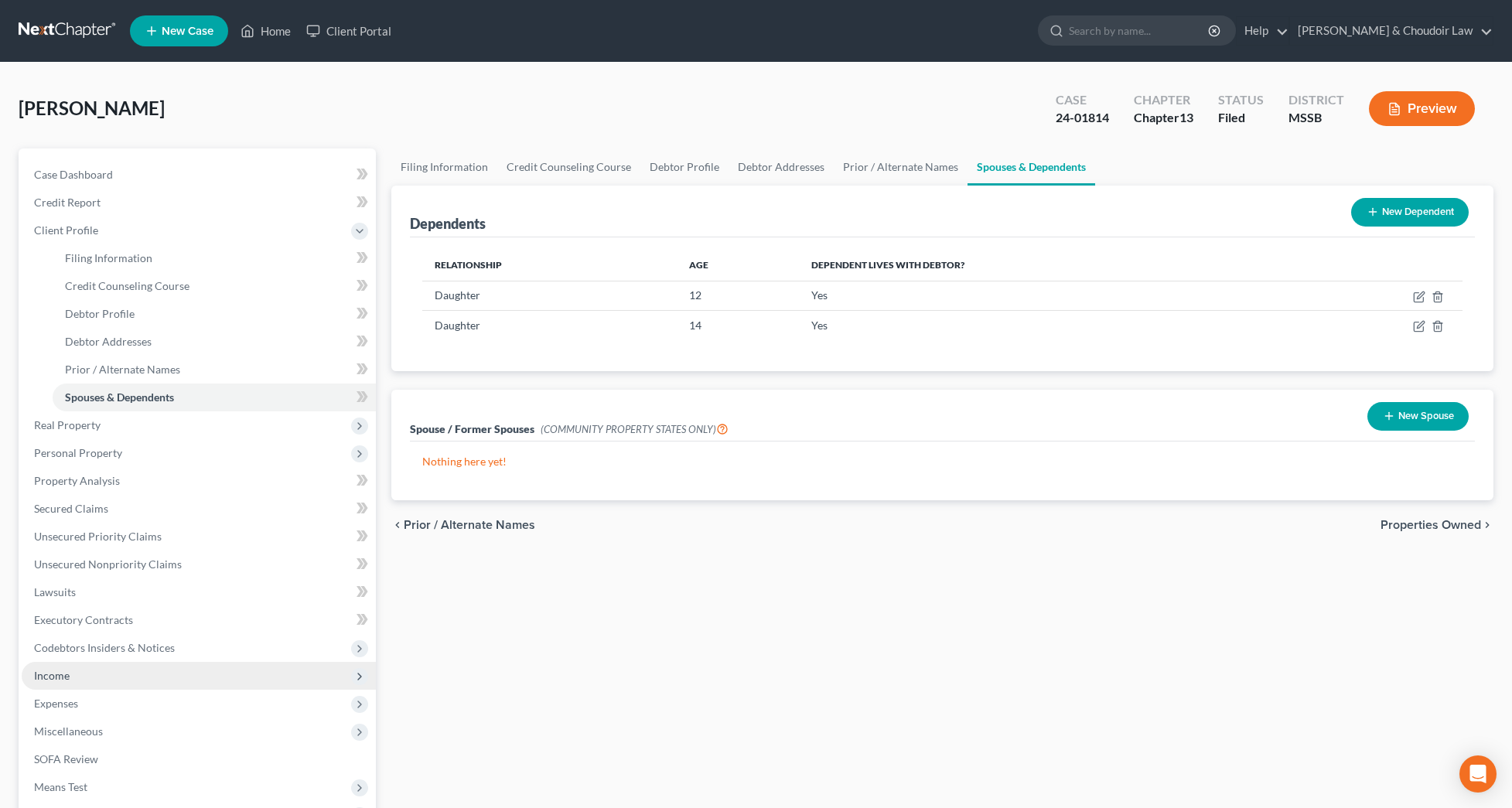
scroll to position [-1, 0]
click at [82, 676] on span "Income" at bounding box center [199, 675] width 355 height 28
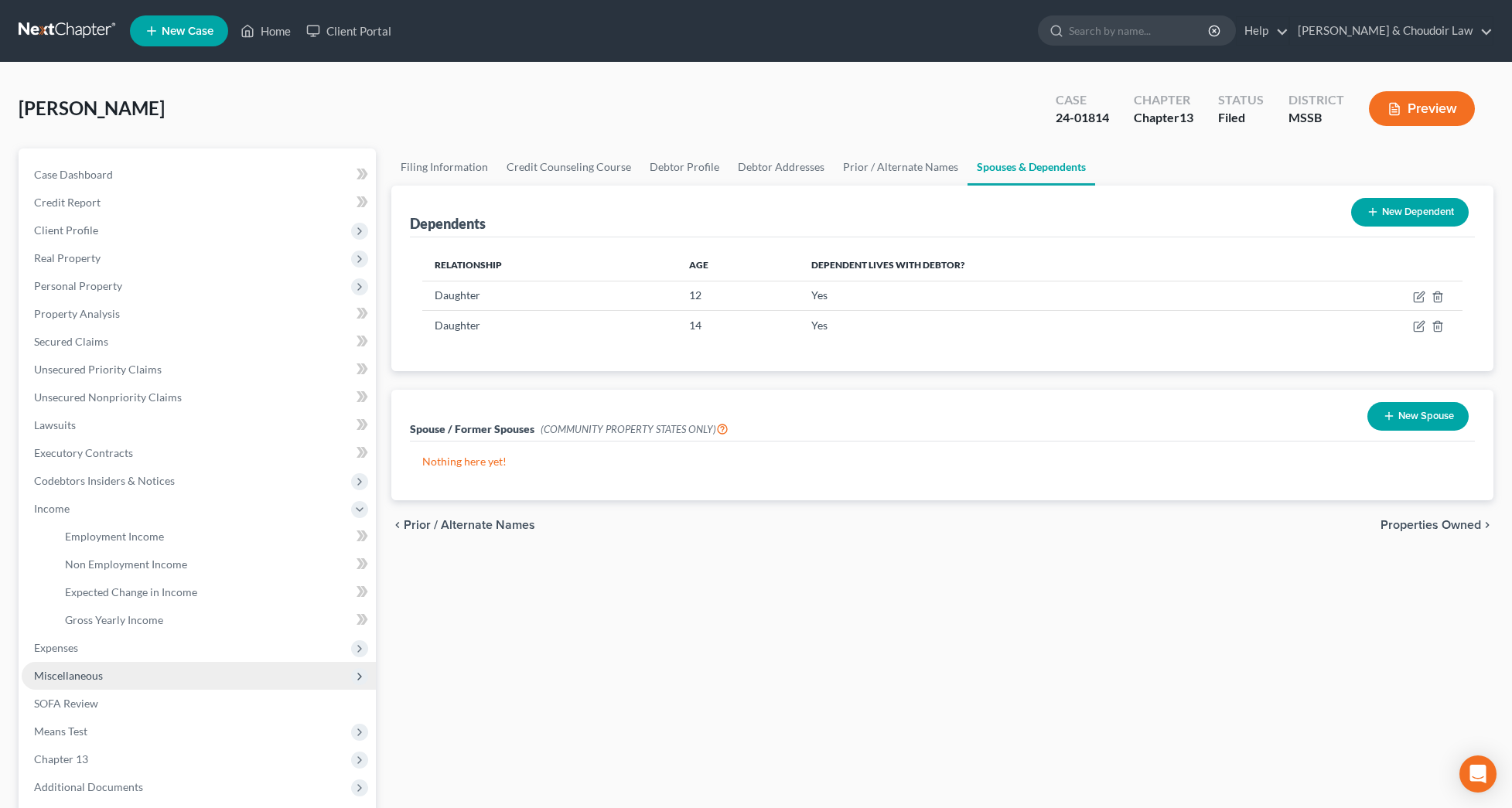
scroll to position [-3, 1]
click at [67, 656] on span "Expenses" at bounding box center [199, 648] width 355 height 28
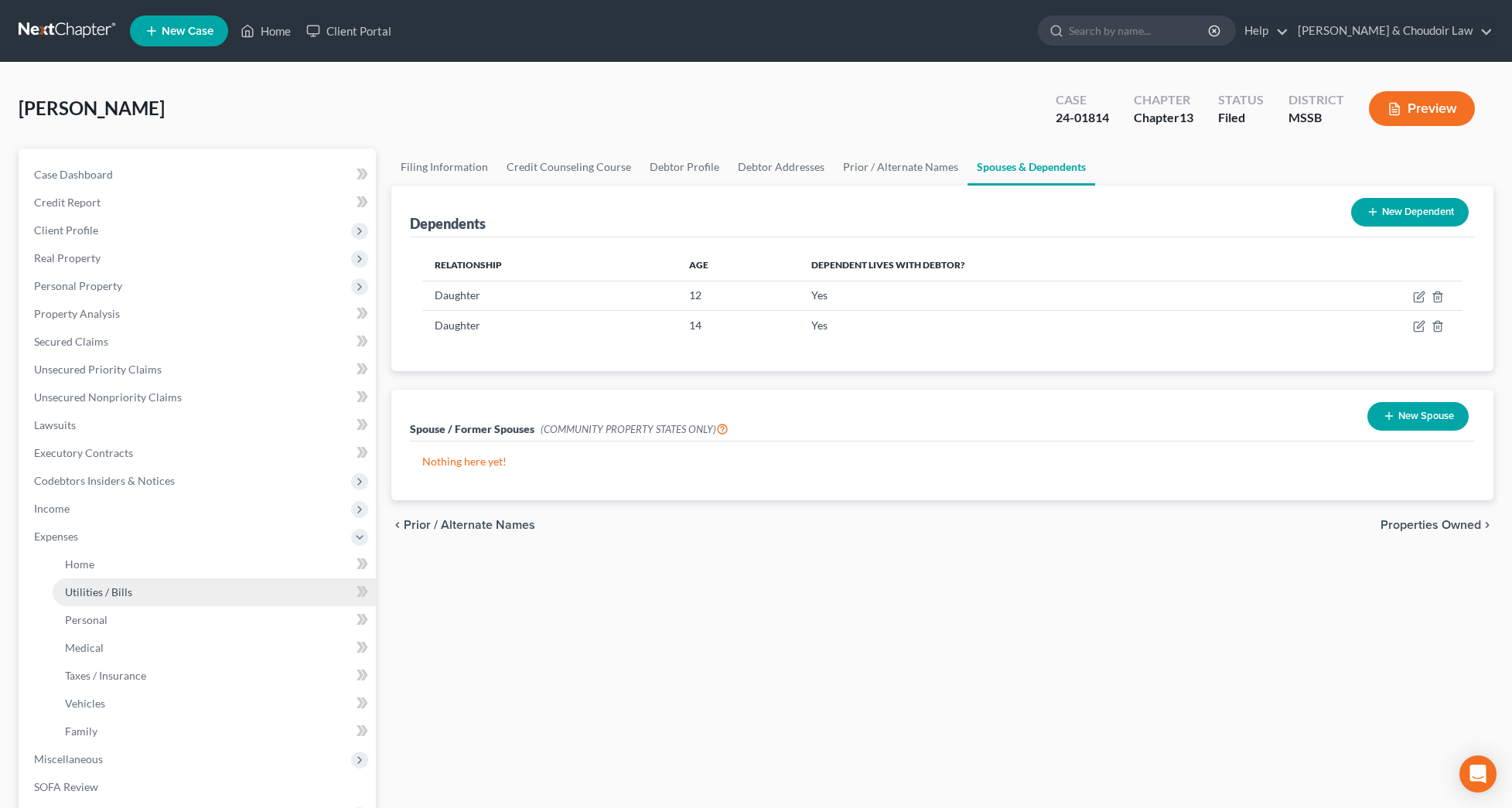
scroll to position [0, 0]
click at [87, 564] on span "Home" at bounding box center [79, 564] width 29 height 13
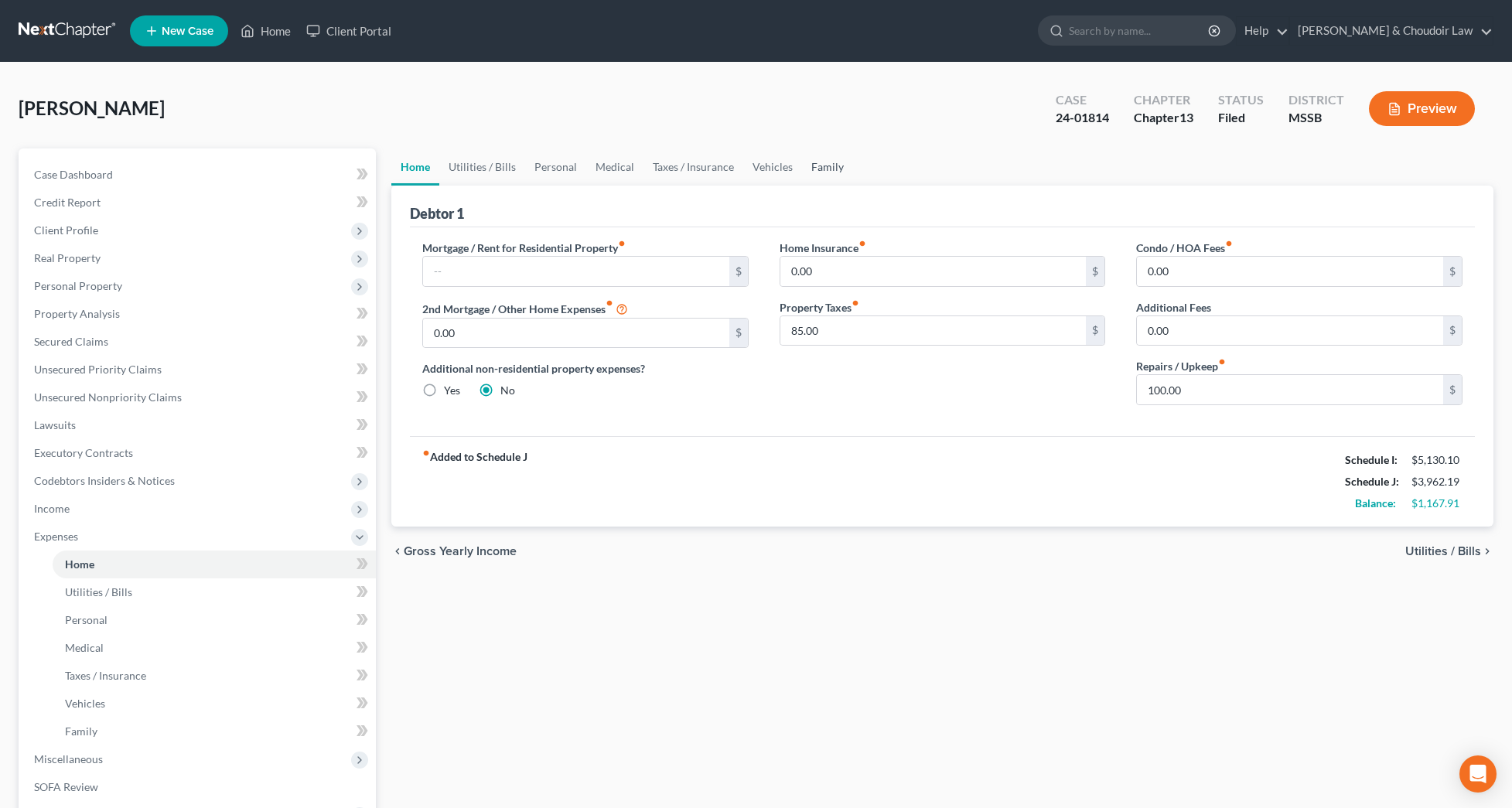
click at [814, 164] on link "Family" at bounding box center [828, 167] width 51 height 37
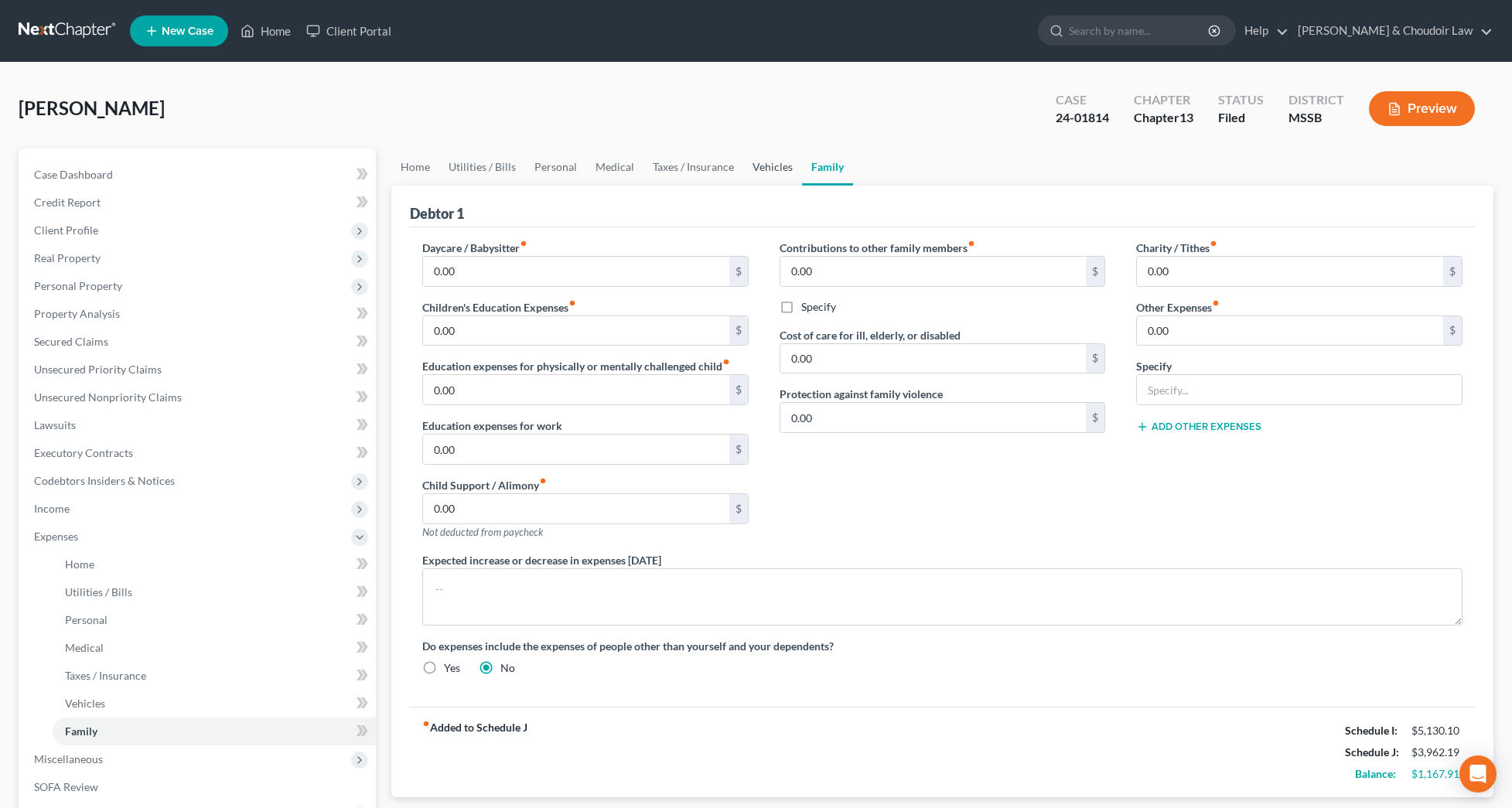
click at [772, 171] on link "Vehicles" at bounding box center [772, 167] width 58 height 37
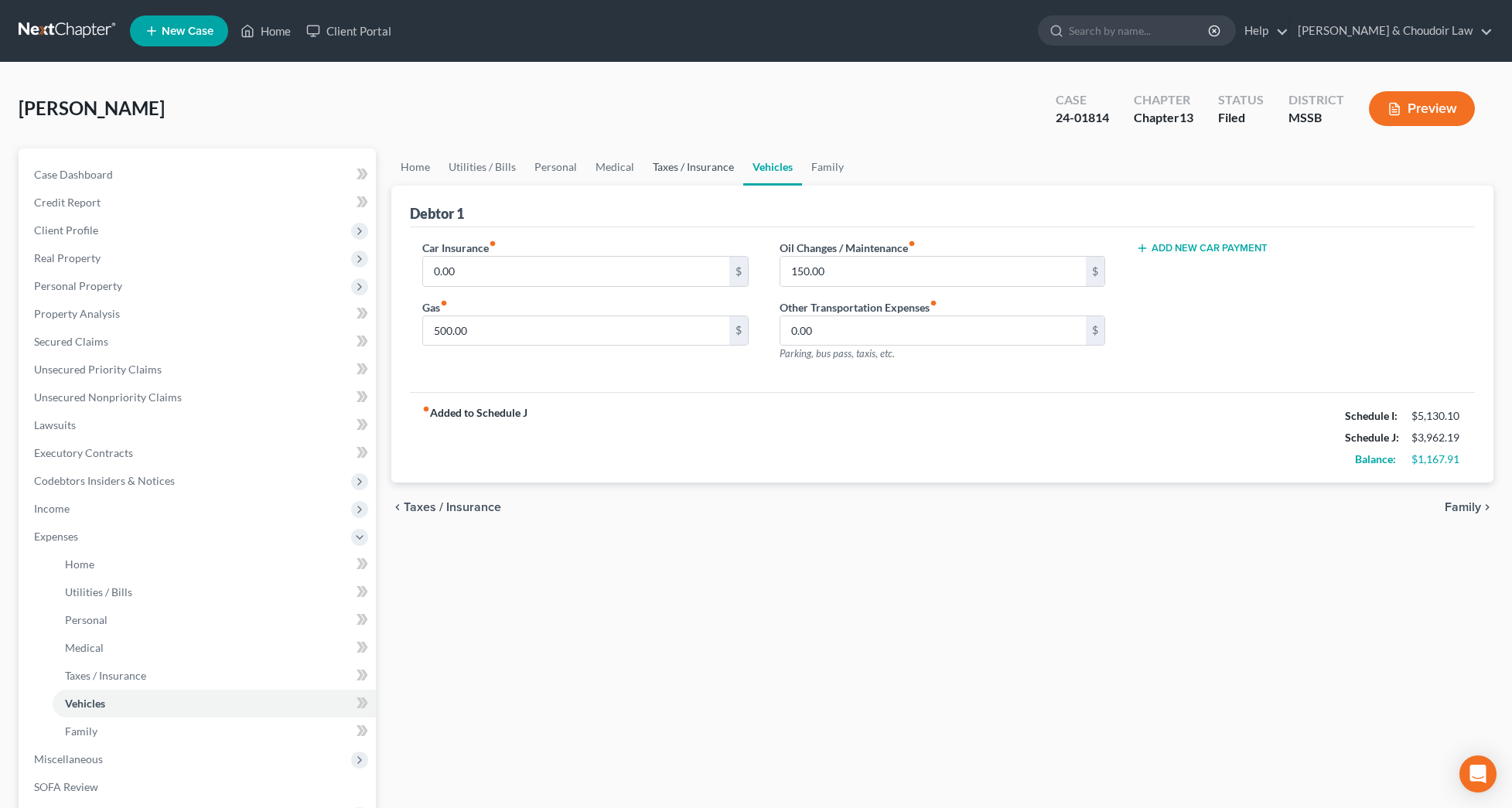
click at [703, 168] on link "Taxes / Insurance" at bounding box center [693, 167] width 99 height 37
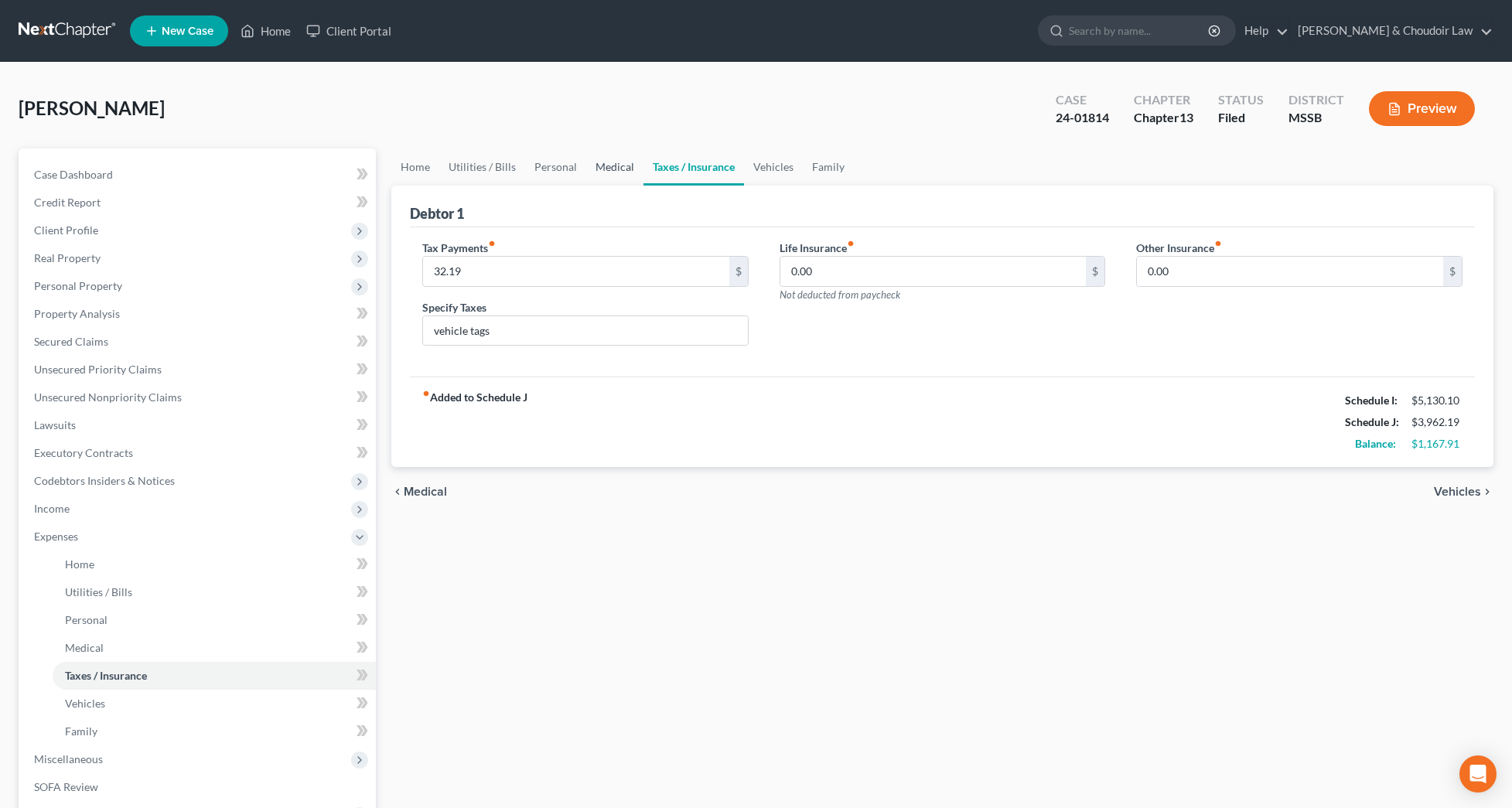
click at [612, 165] on link "Medical" at bounding box center [614, 167] width 57 height 37
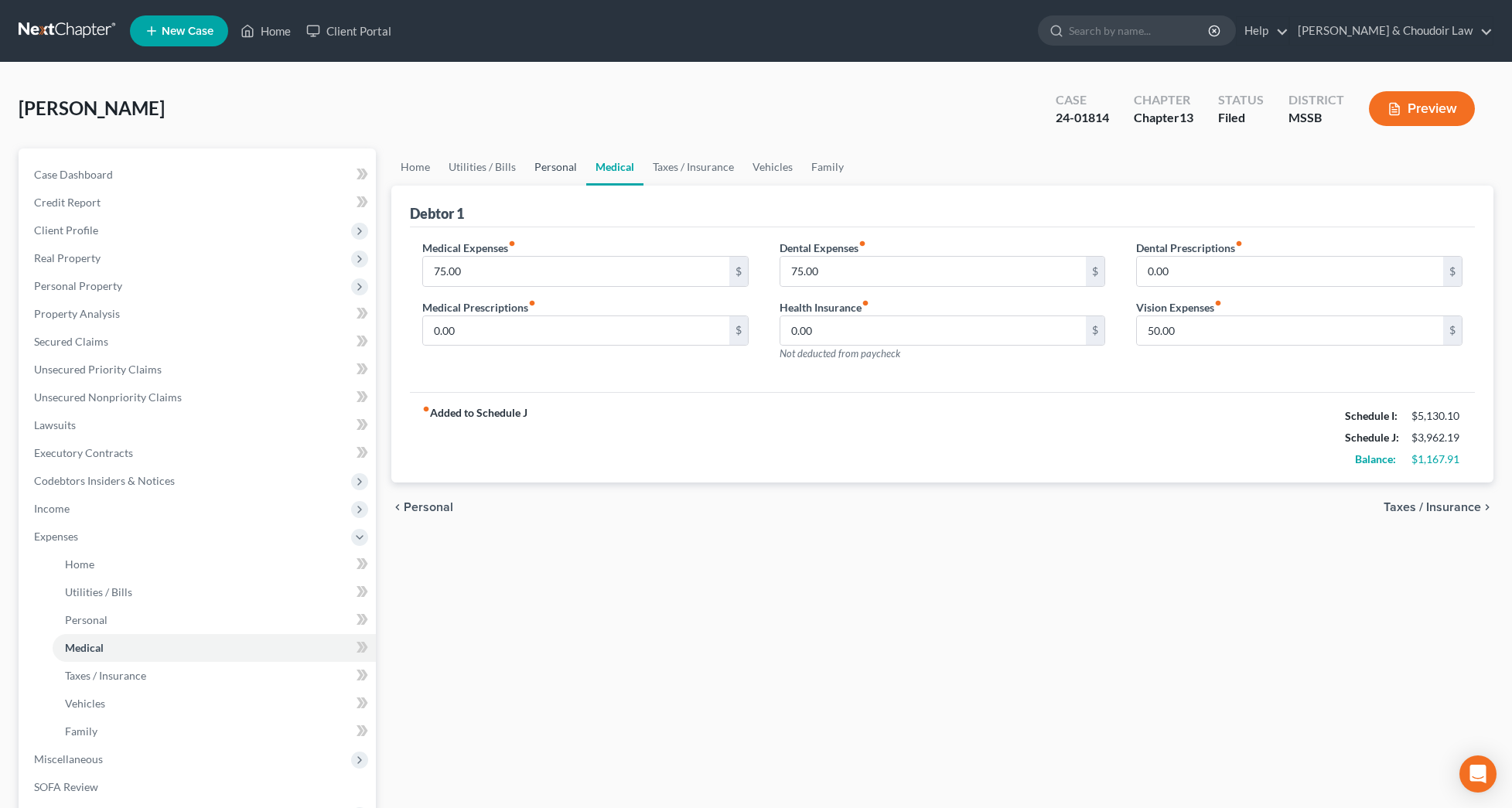
click at [555, 164] on link "Personal" at bounding box center [555, 167] width 61 height 37
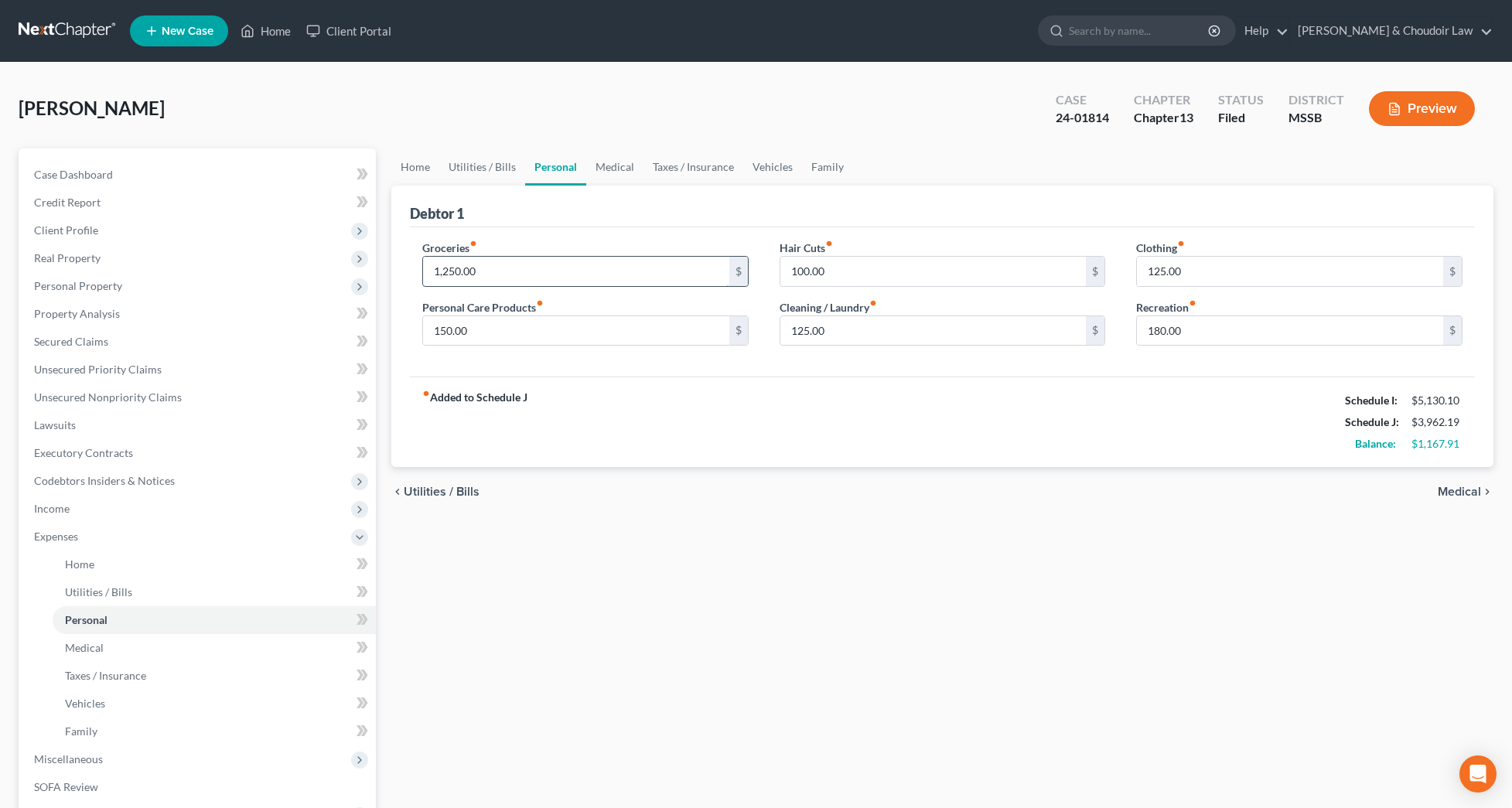
click at [448, 273] on input "1,250.00" at bounding box center [576, 271] width 306 height 29
drag, startPoint x: 476, startPoint y: 279, endPoint x: 406, endPoint y: 278, distance: 70.0
click at [406, 278] on div "Groceries fiber_manual_record 150.00 $ Personal Care Products fiber_manual_reco…" at bounding box center [585, 299] width 357 height 119
click at [562, 394] on div "fiber_manual_record Added to Schedule J Schedule I: $5,130.10 Schedule J: $4,06…" at bounding box center [942, 421] width 1065 height 90
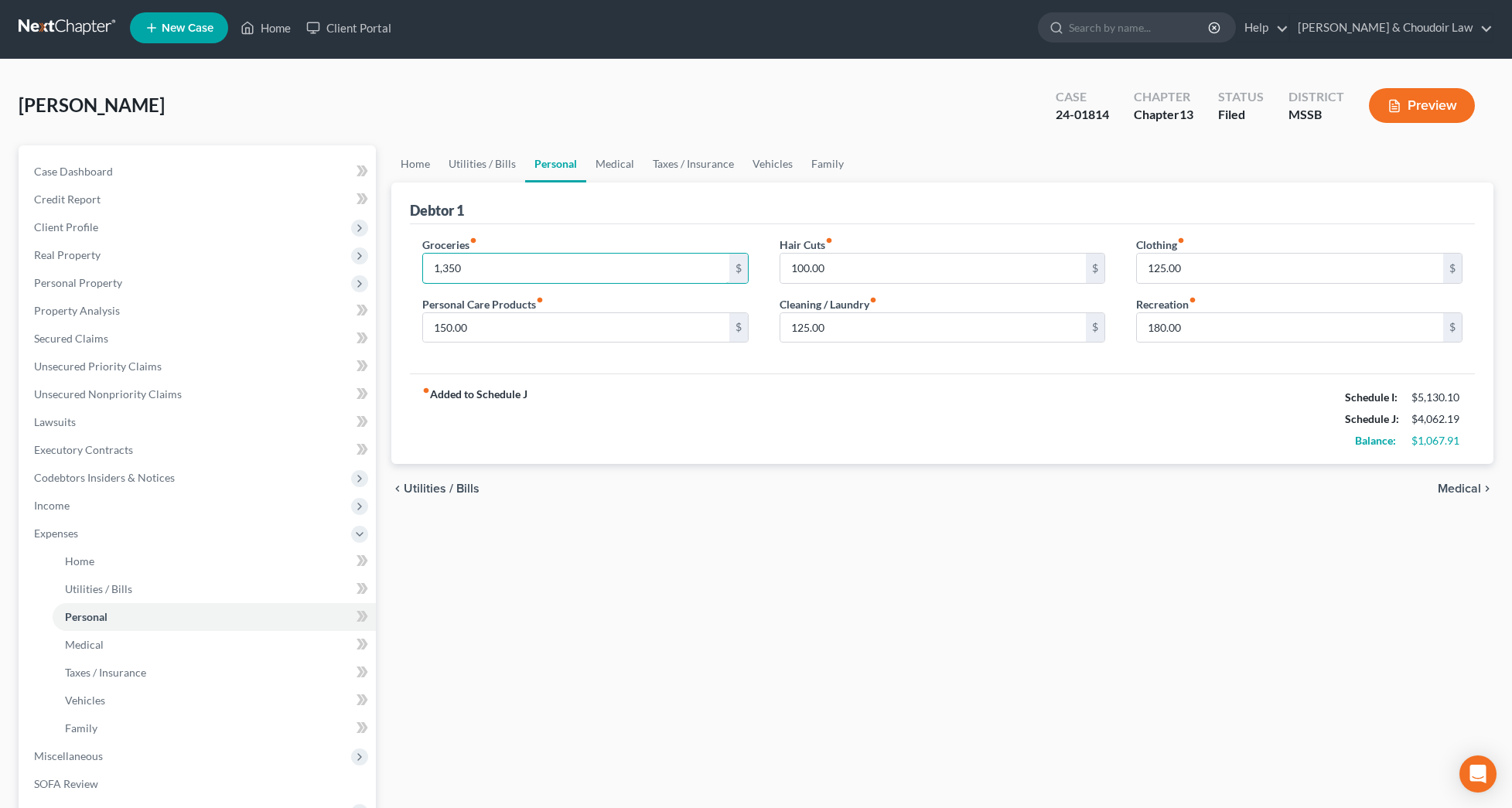
drag, startPoint x: 472, startPoint y: 262, endPoint x: 391, endPoint y: 263, distance: 81.0
click at [391, 263] on div "Debtor 1 Groceries fiber_manual_record 1,350 $ Personal Care Products fiber_man…" at bounding box center [941, 323] width 1102 height 282
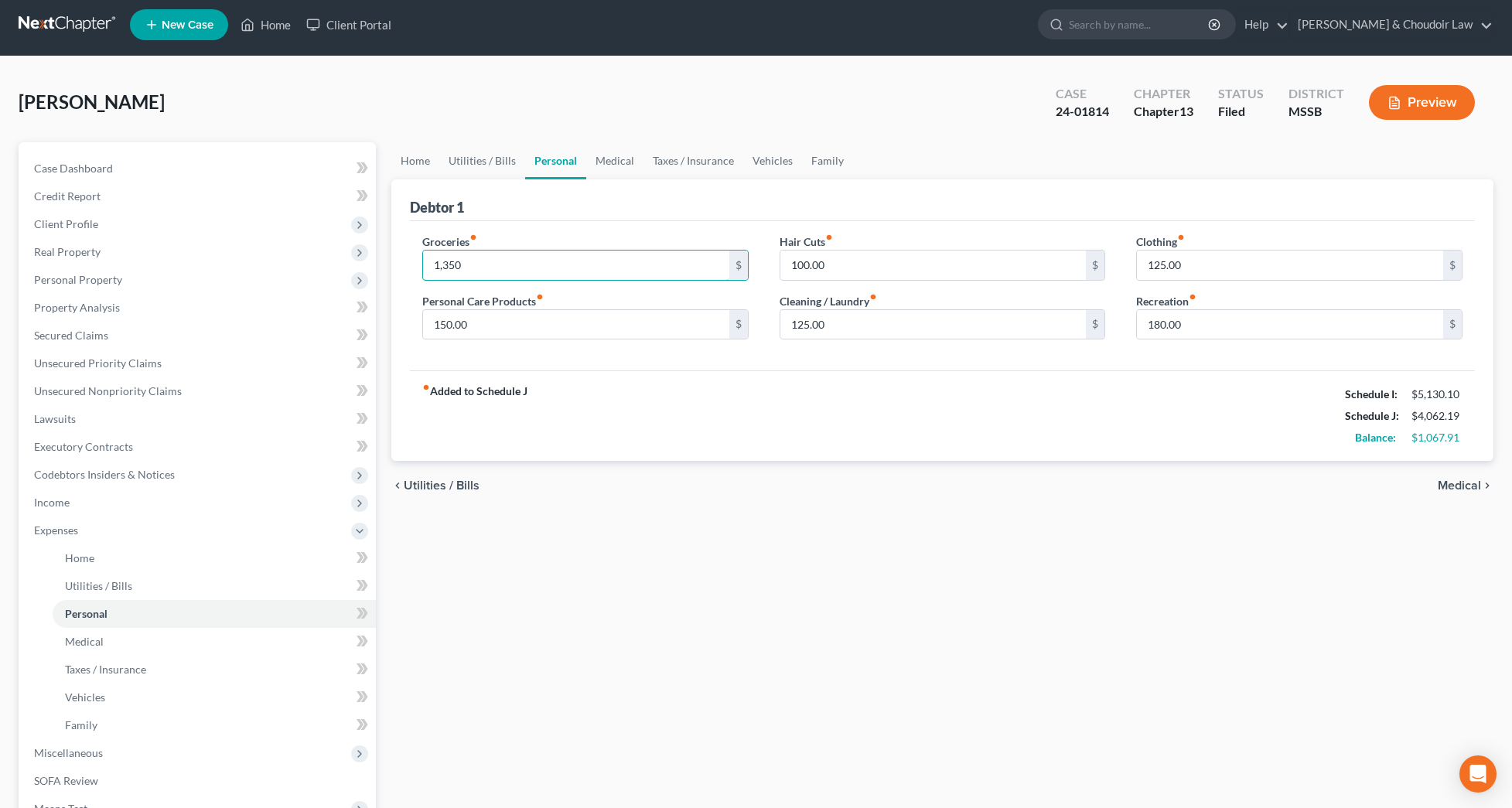
scroll to position [7, 0]
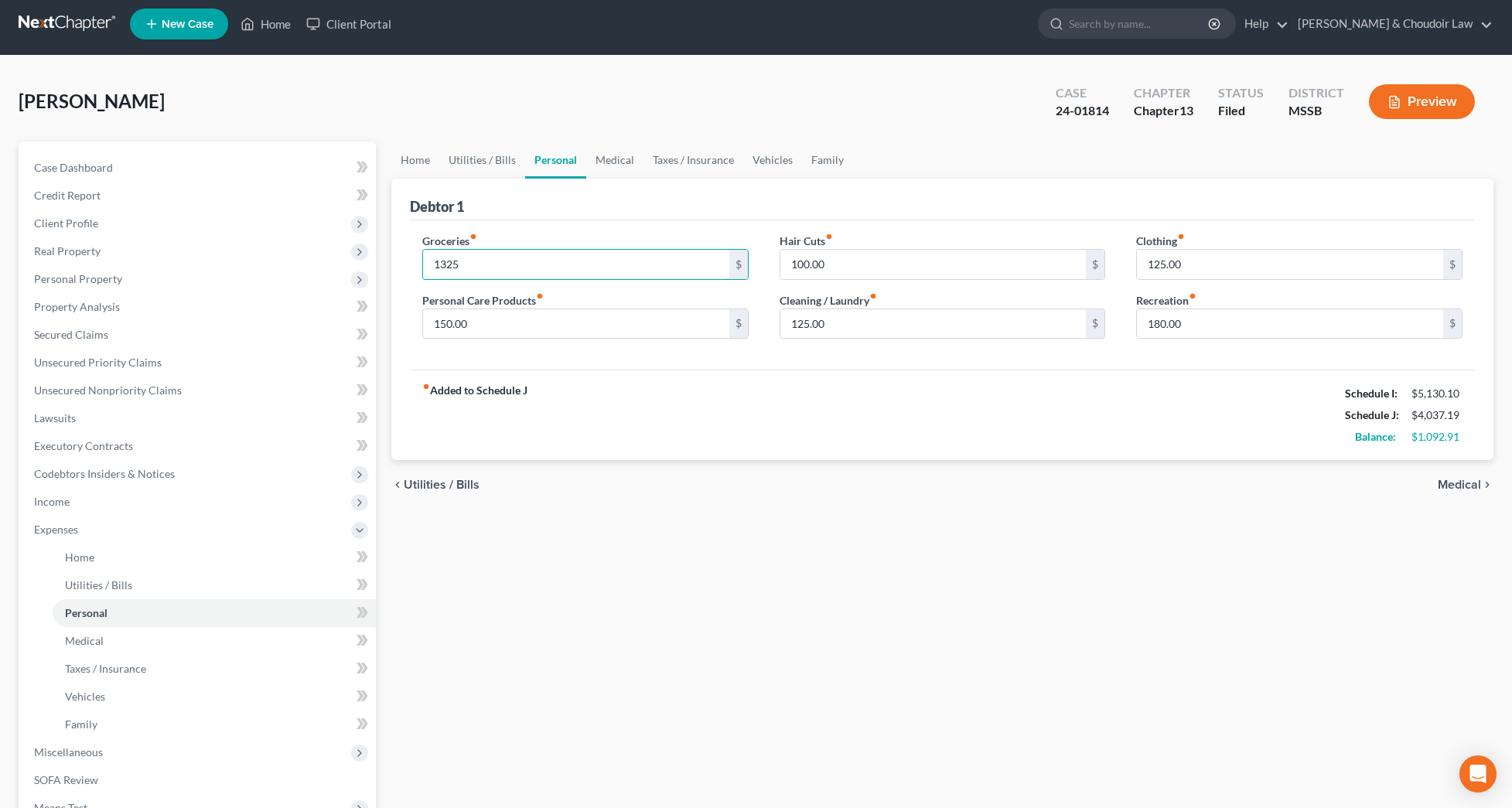
type input "1,325"
click at [503, 164] on link "Utilities / Bills" at bounding box center [482, 159] width 86 height 37
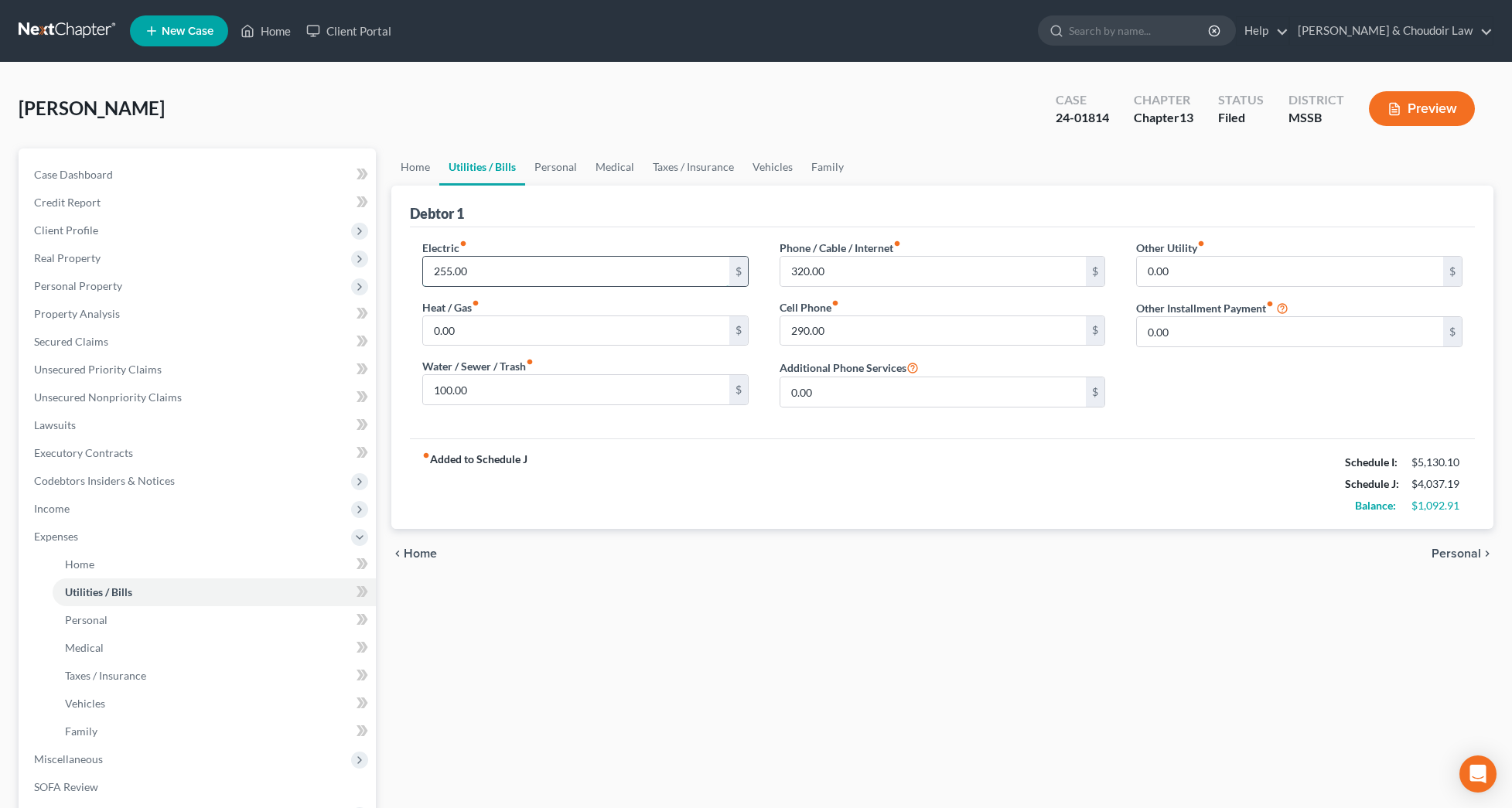
click at [447, 275] on input "255.00" at bounding box center [576, 271] width 306 height 29
type input "270.00"
click at [696, 168] on link "Taxes / Insurance" at bounding box center [693, 167] width 99 height 37
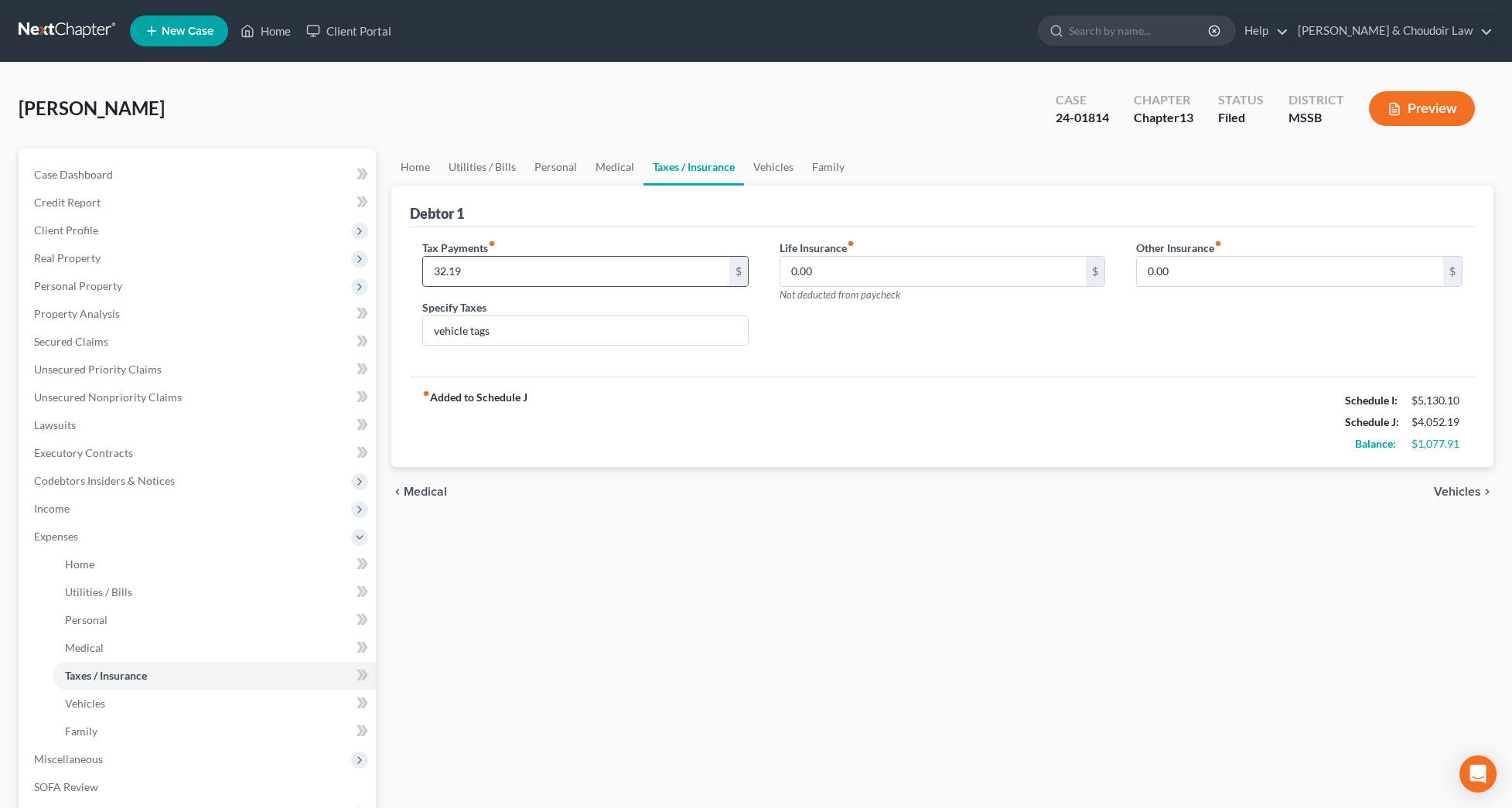
drag, startPoint x: 443, startPoint y: 273, endPoint x: 451, endPoint y: 282, distance: 12.0
click at [444, 273] on input "32.19" at bounding box center [576, 271] width 306 height 29
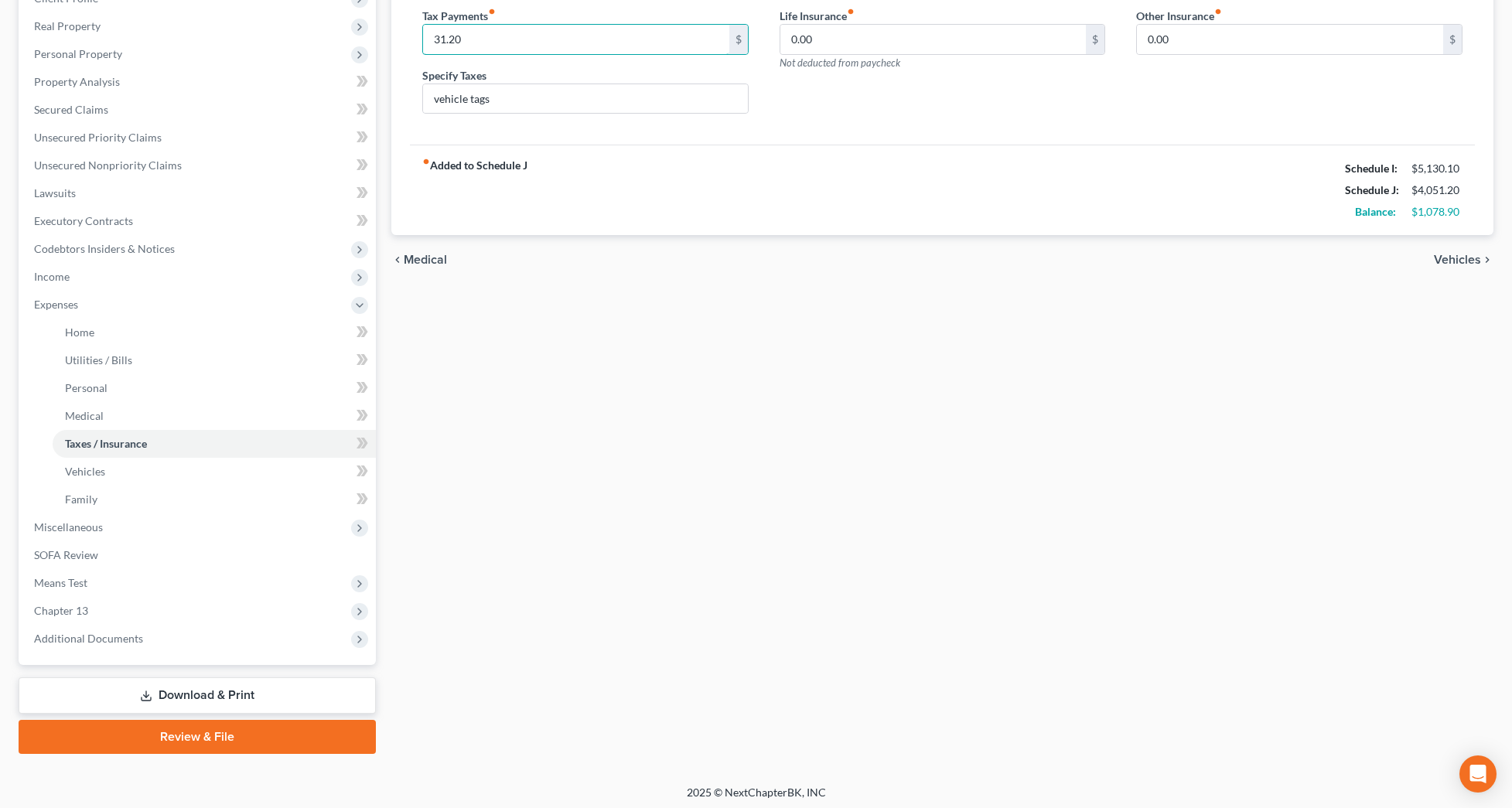
scroll to position [232, 0]
type input "31.20"
click at [281, 699] on link "Download & Print" at bounding box center [197, 695] width 357 height 36
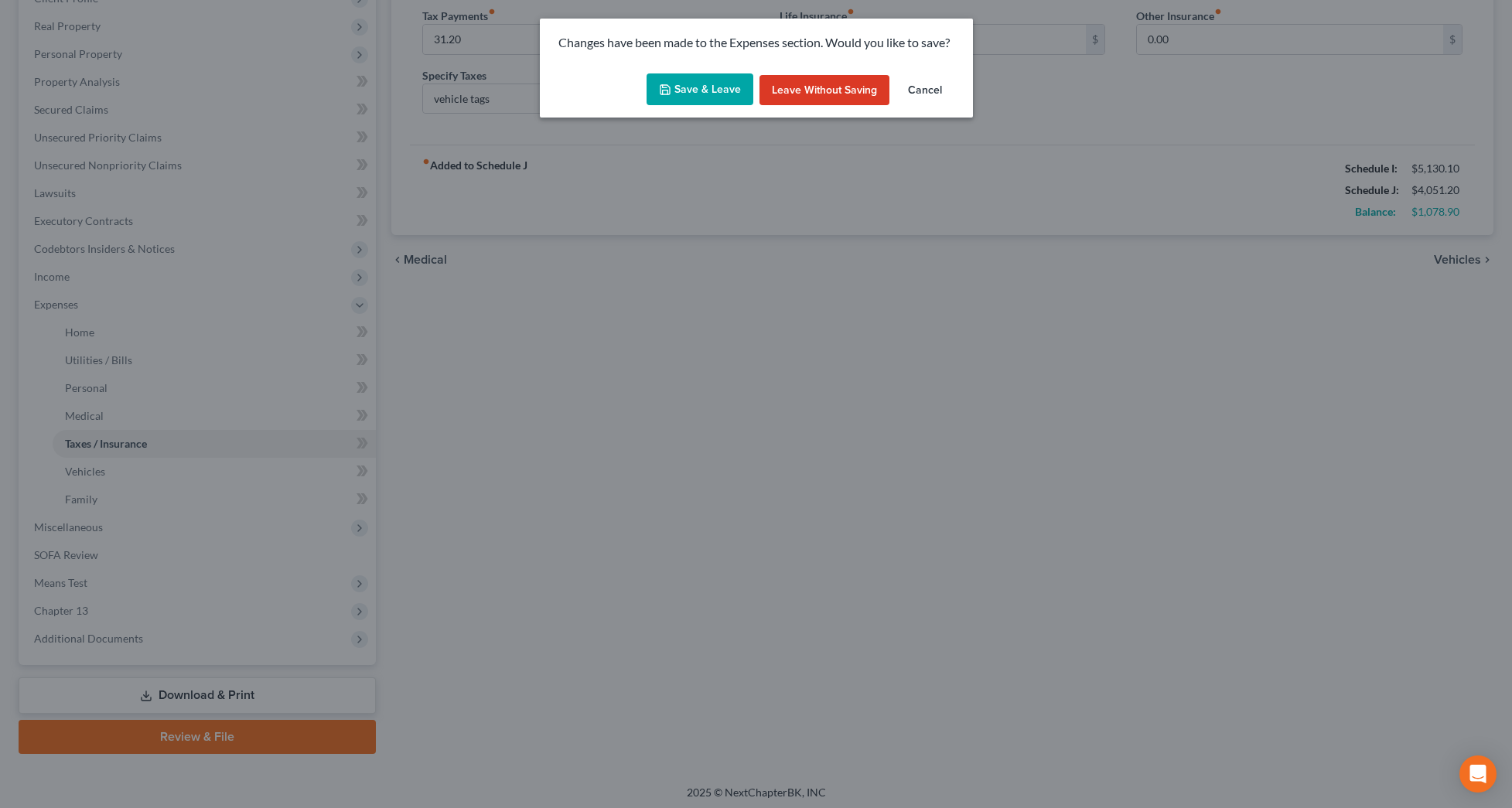
click at [715, 88] on button "Save & Leave" at bounding box center [699, 90] width 107 height 33
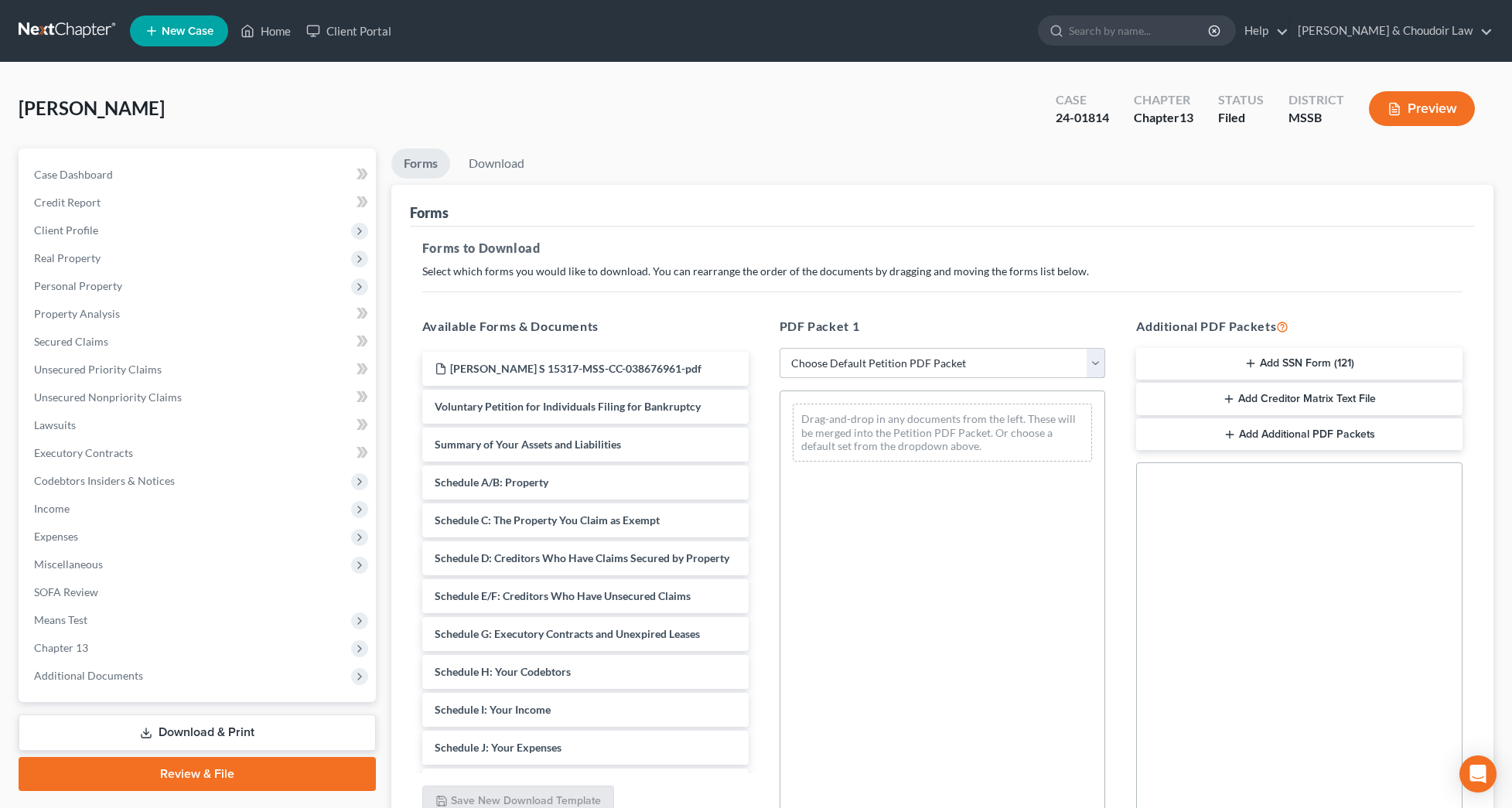
select select "2"
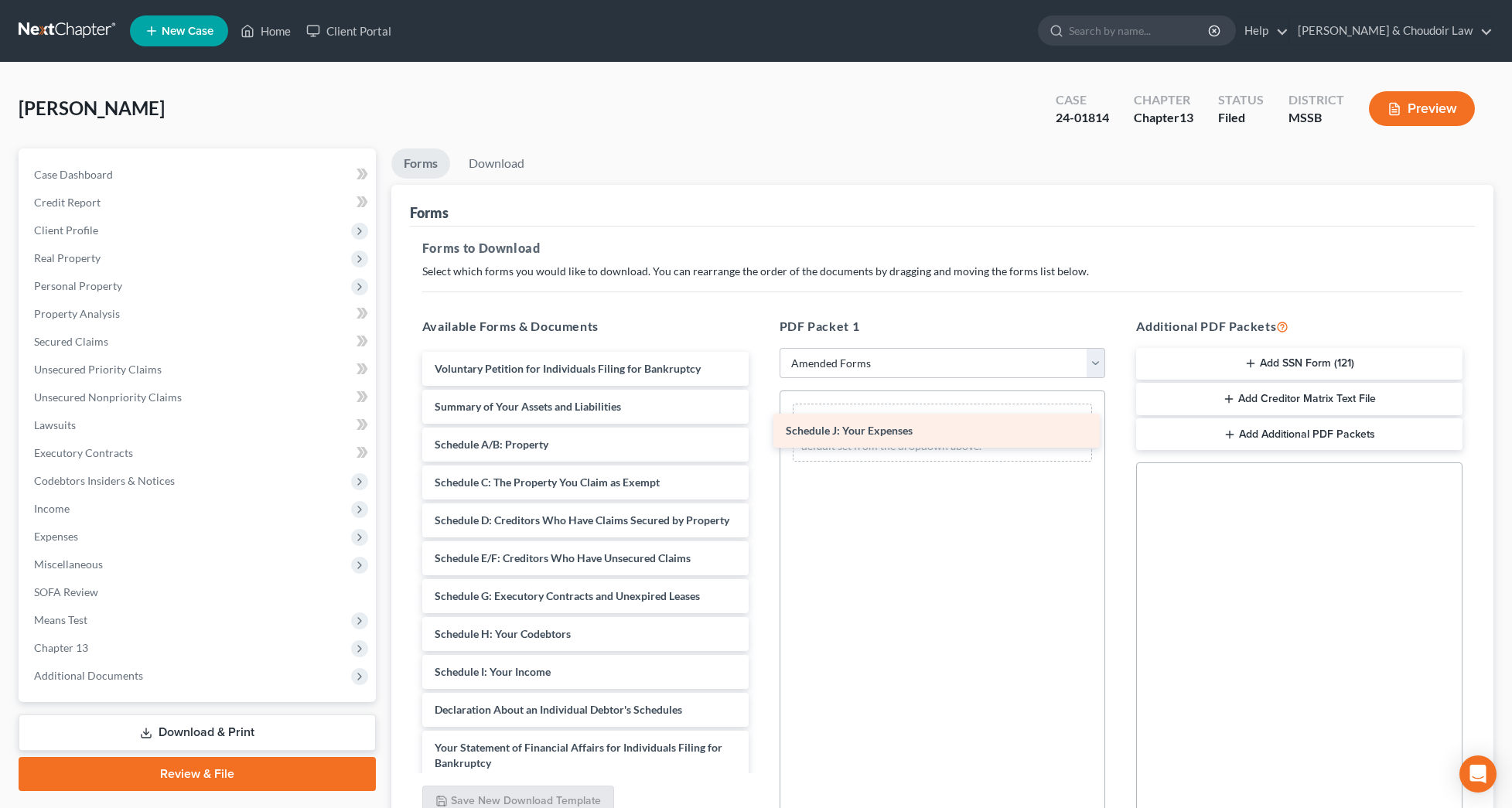
drag, startPoint x: 531, startPoint y: 717, endPoint x: 887, endPoint y: 436, distance: 453.5
click at [761, 436] on div "Schedule J: Your Expenses Voluntary Petition for Individuals Filing for Bankrup…" at bounding box center [585, 668] width 351 height 633
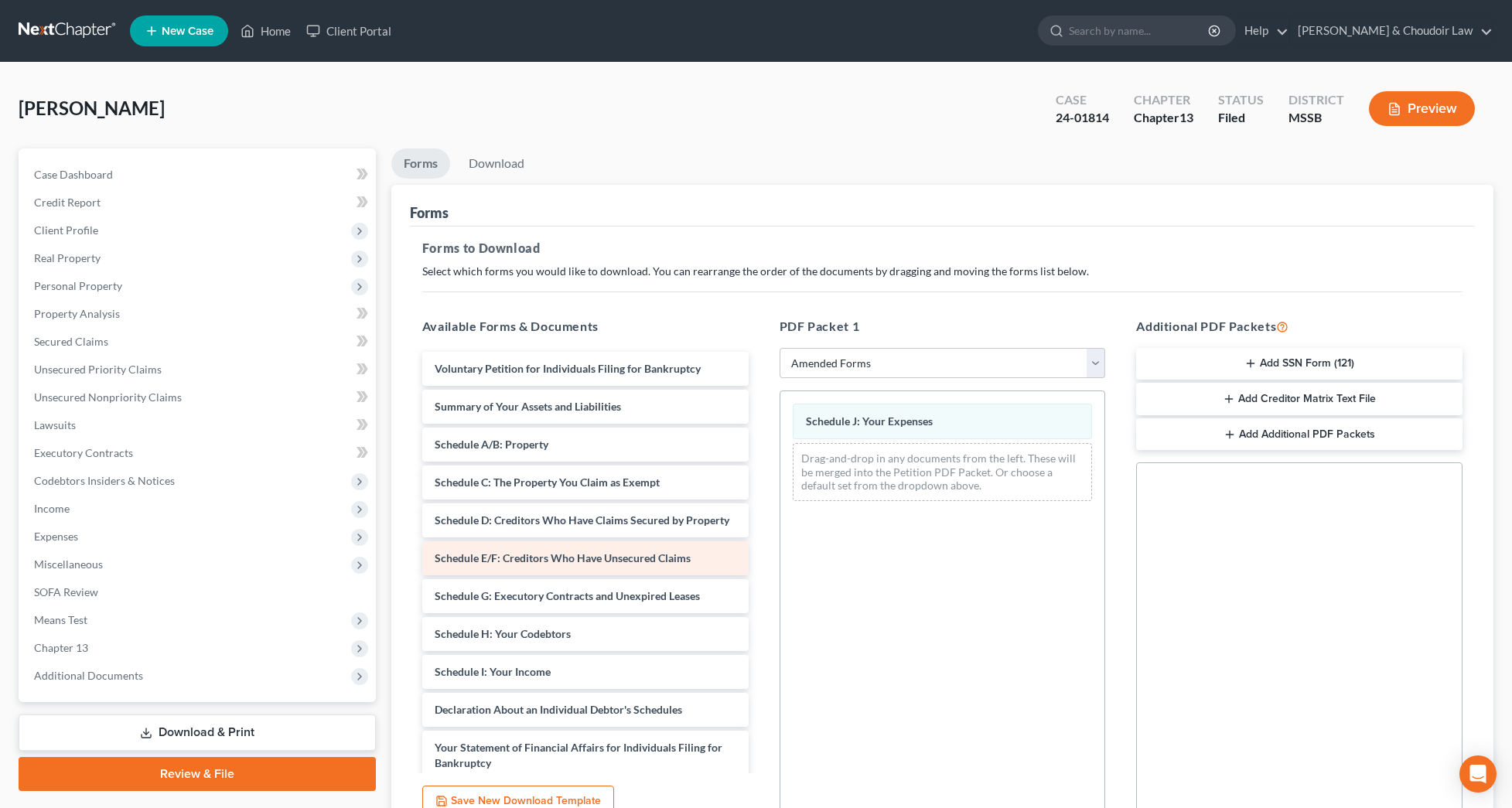
scroll to position [26, 0]
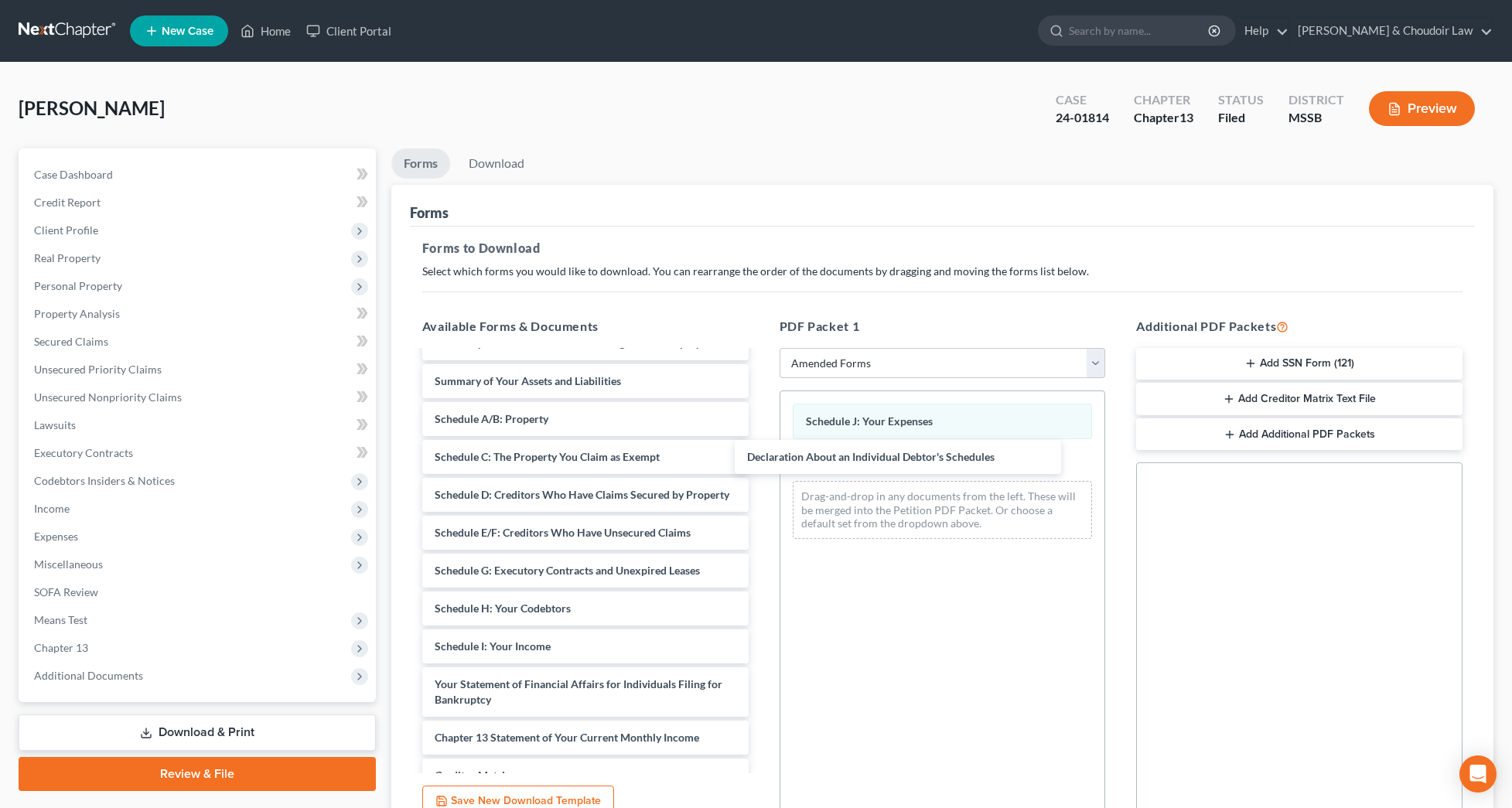
drag, startPoint x: 616, startPoint y: 680, endPoint x: 806, endPoint y: 439, distance: 306.9
click at [761, 452] on div "Declaration About an Individual Debtor's Schedules Voluntary Petition for Indiv…" at bounding box center [585, 623] width 351 height 595
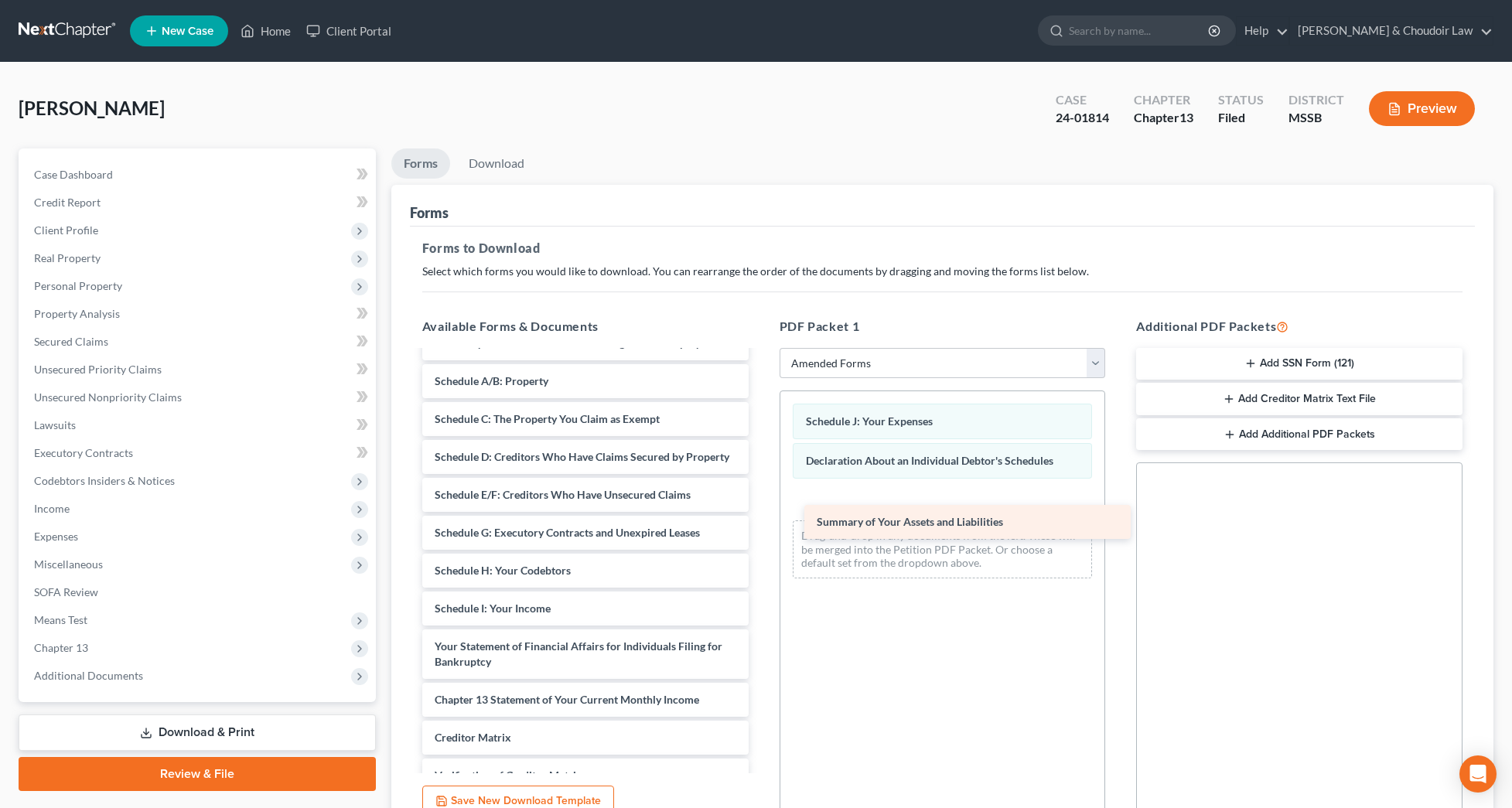
drag, startPoint x: 546, startPoint y: 388, endPoint x: 918, endPoint y: 509, distance: 391.2
click at [761, 509] on div "Summary of Your Assets and Liabilities Voluntary Petition for Individuals Filin…" at bounding box center [585, 605] width 351 height 557
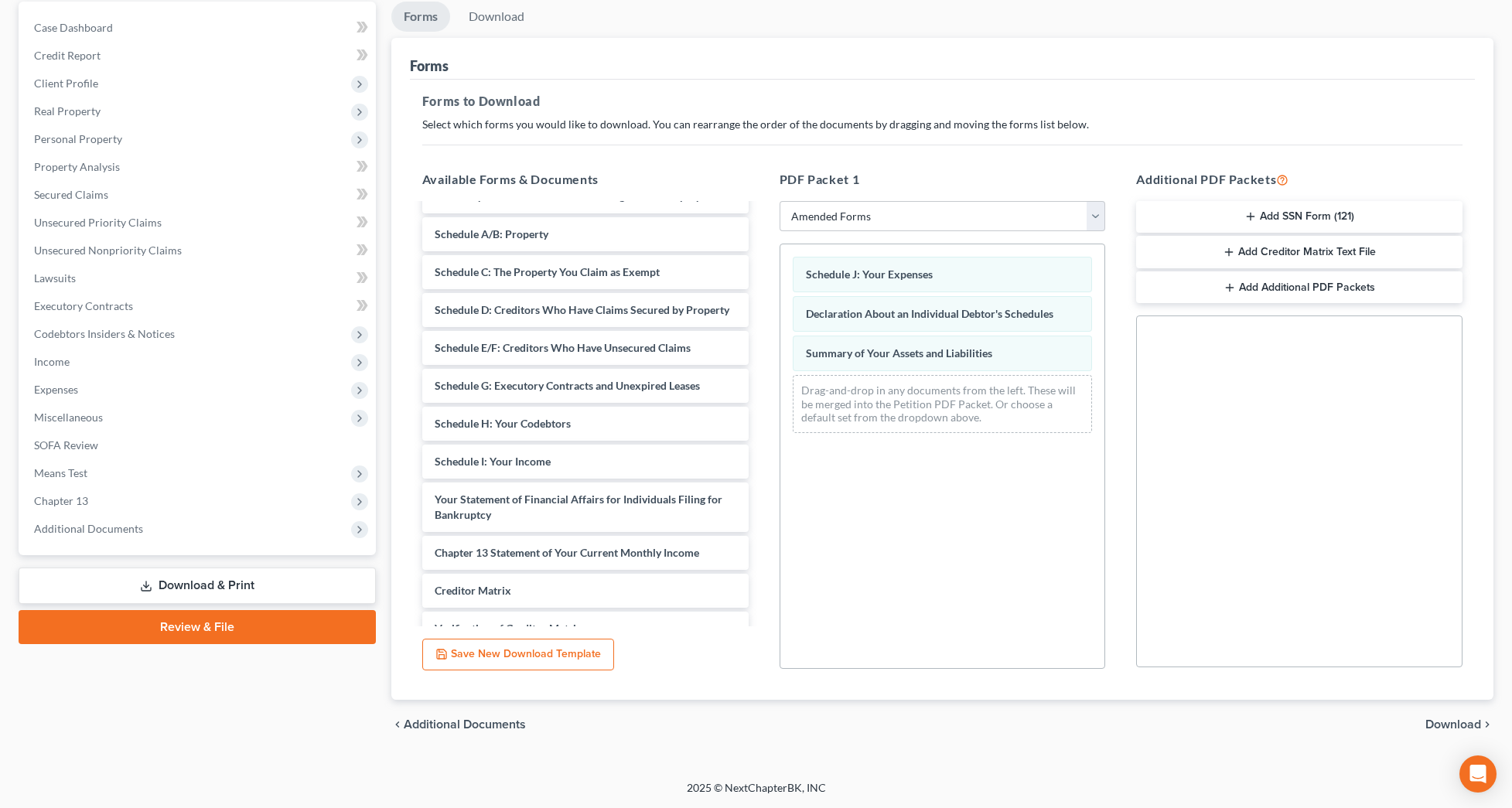
click at [1462, 720] on span "Download" at bounding box center [1453, 724] width 56 height 13
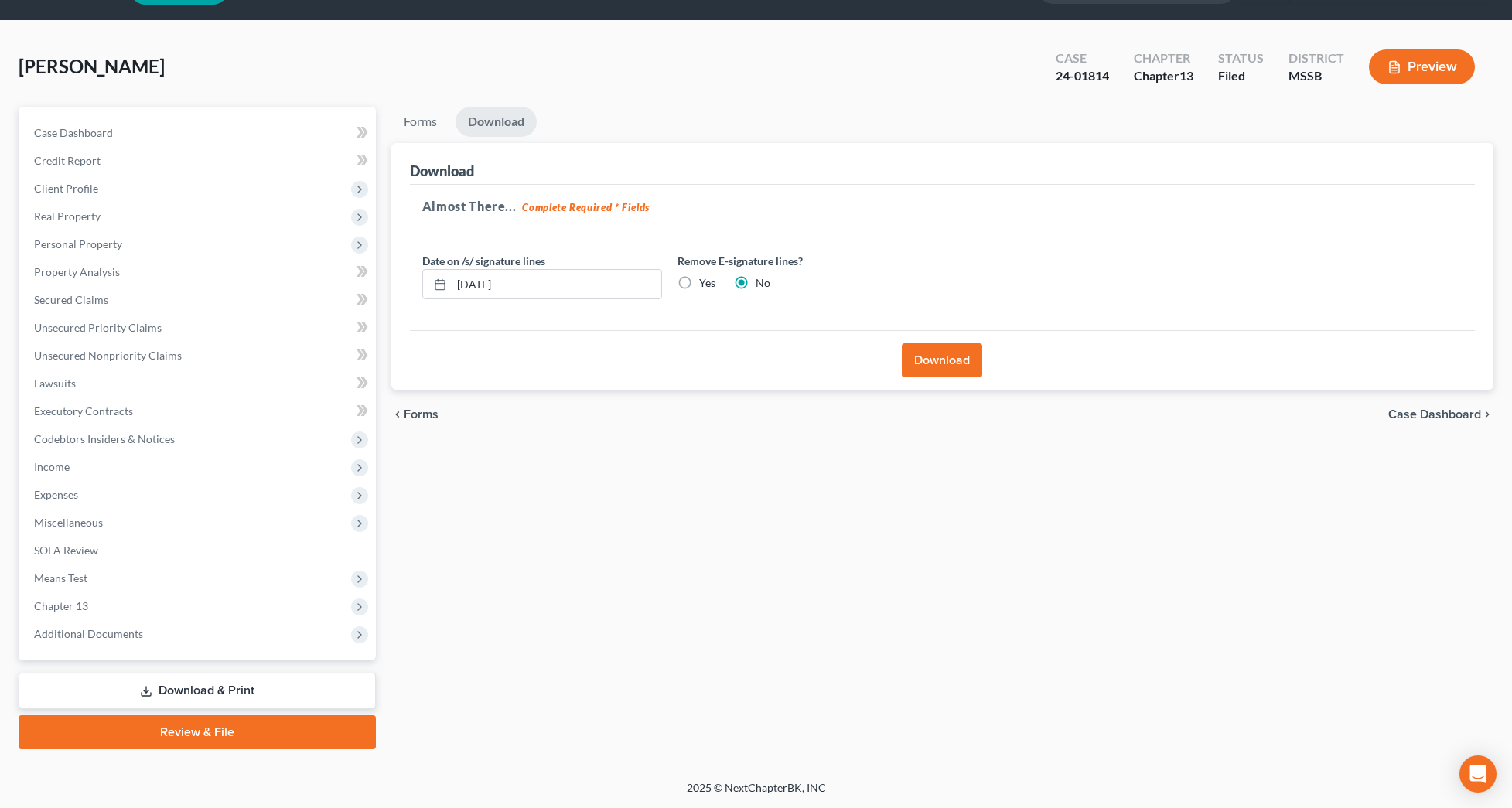
click at [941, 354] on button "Download" at bounding box center [941, 360] width 80 height 34
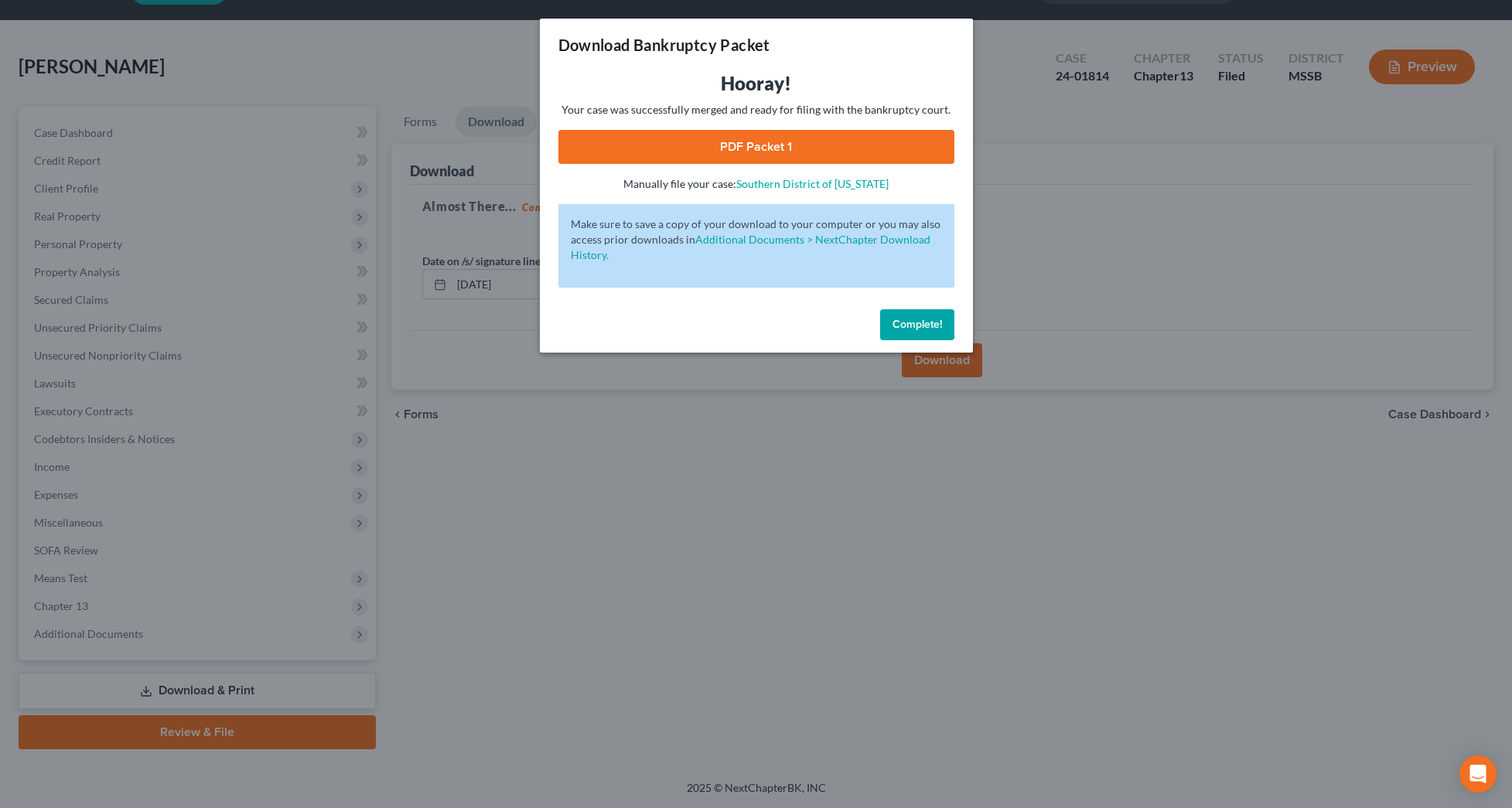
click at [861, 157] on link "PDF Packet 1" at bounding box center [756, 147] width 396 height 34
